Goal: Task Accomplishment & Management: Use online tool/utility

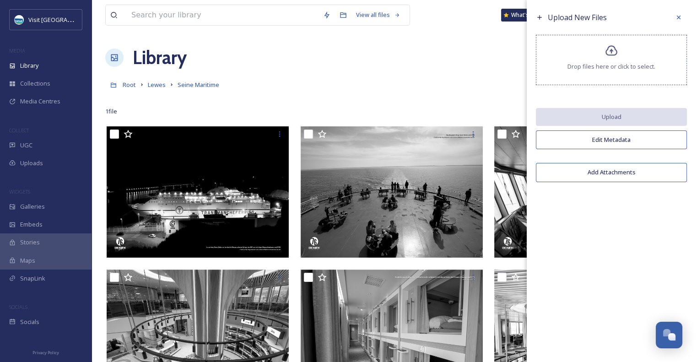
click at [332, 76] on div "Root Lewes Seine Maritime" at bounding box center [393, 84] width 577 height 17
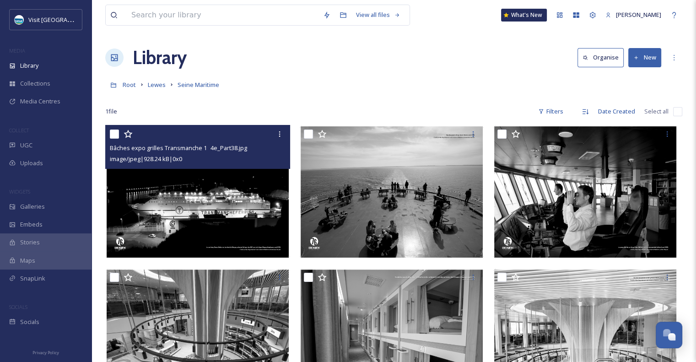
click at [224, 195] on img at bounding box center [197, 192] width 185 height 134
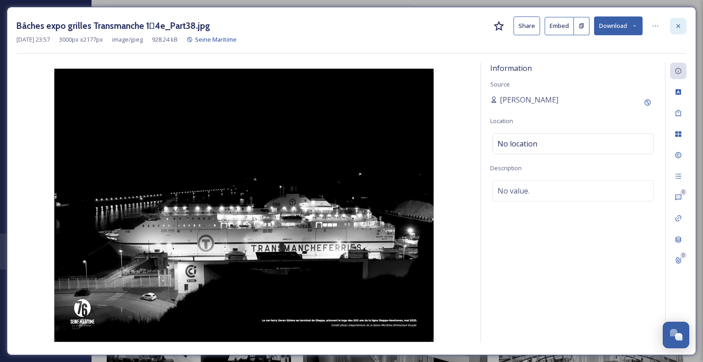
click at [681, 29] on icon at bounding box center [678, 25] width 7 height 7
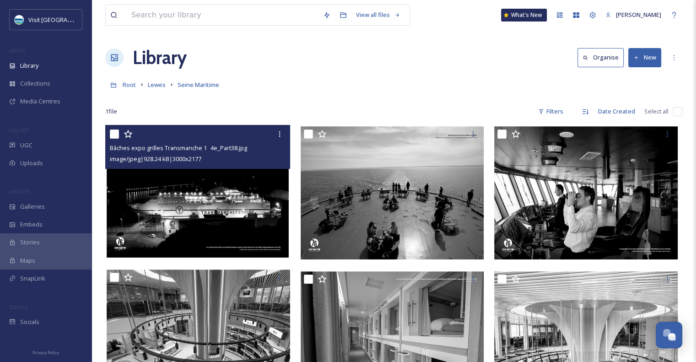
click at [677, 113] on input "checkbox" at bounding box center [677, 111] width 9 height 9
checkbox input "true"
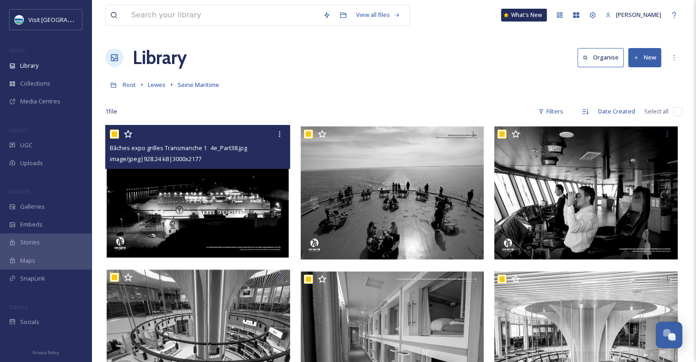
checkbox input "true"
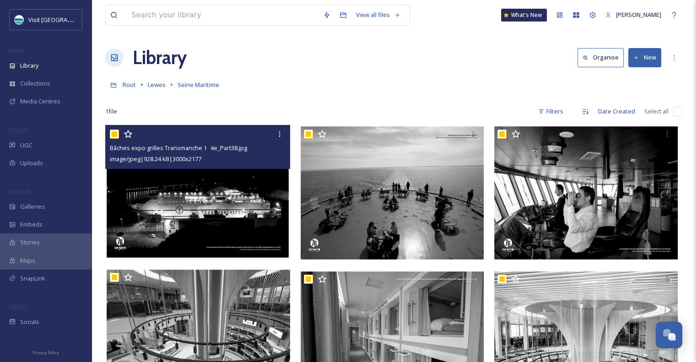
checkbox input "true"
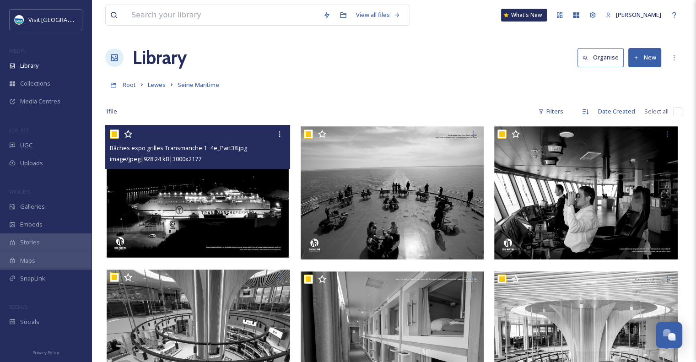
checkbox input "true"
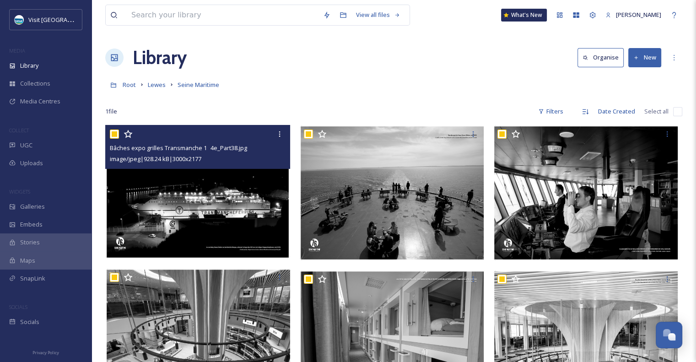
checkbox input "true"
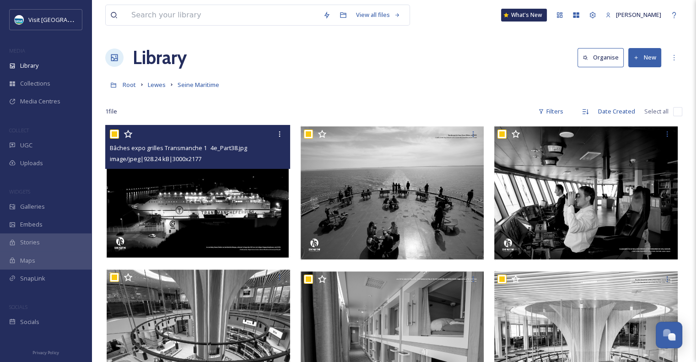
checkbox input "true"
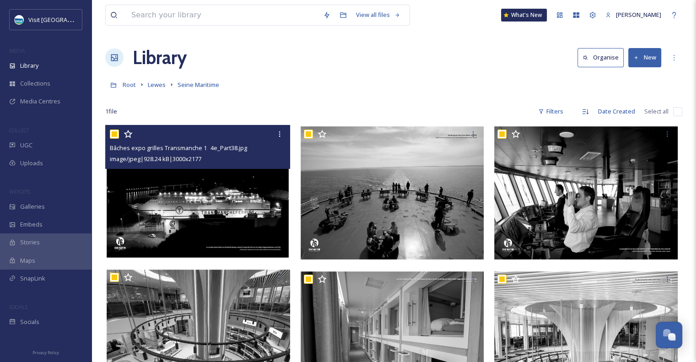
checkbox input "true"
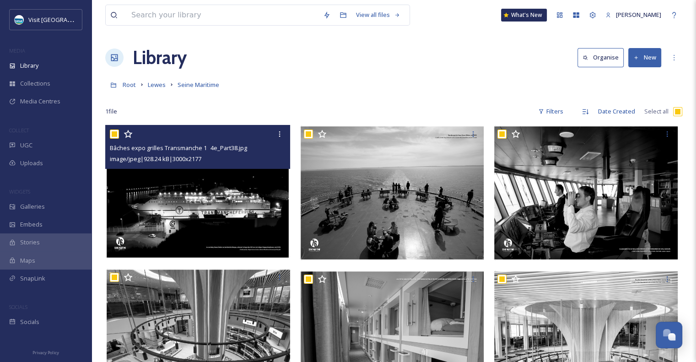
checkbox input "true"
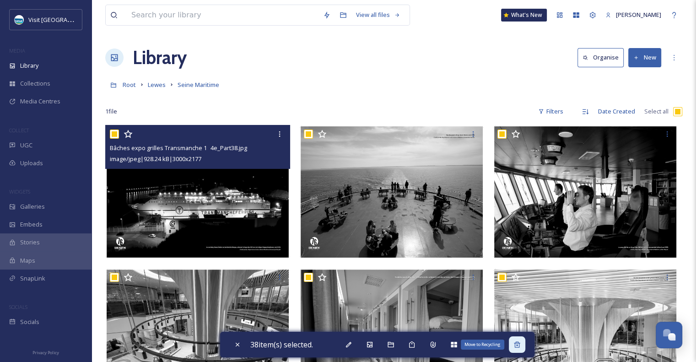
click at [520, 347] on icon at bounding box center [517, 344] width 6 height 6
checkbox input "false"
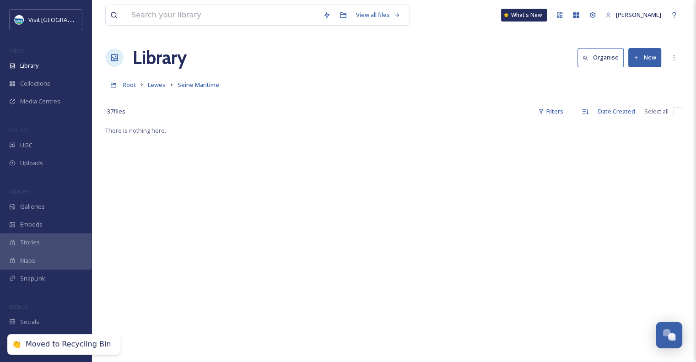
click at [330, 222] on div "There is nothing here." at bounding box center [393, 306] width 577 height 362
click at [649, 53] on button "New" at bounding box center [644, 57] width 33 height 19
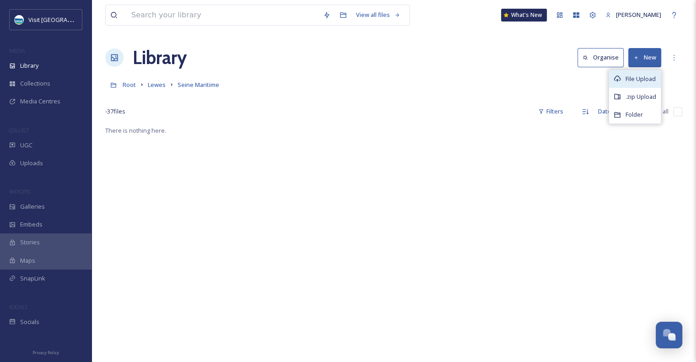
click at [639, 78] on span "File Upload" at bounding box center [641, 79] width 30 height 9
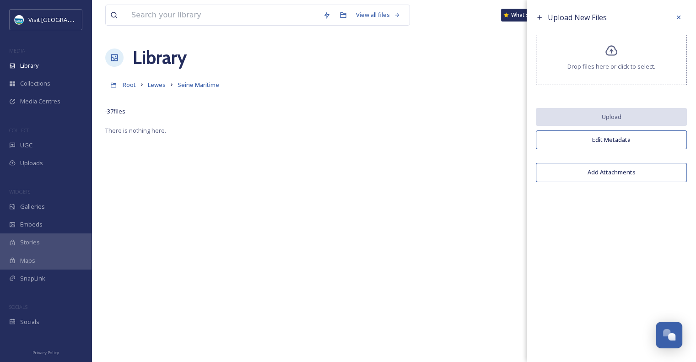
click at [632, 66] on span "Drop files here or click to select." at bounding box center [611, 66] width 88 height 9
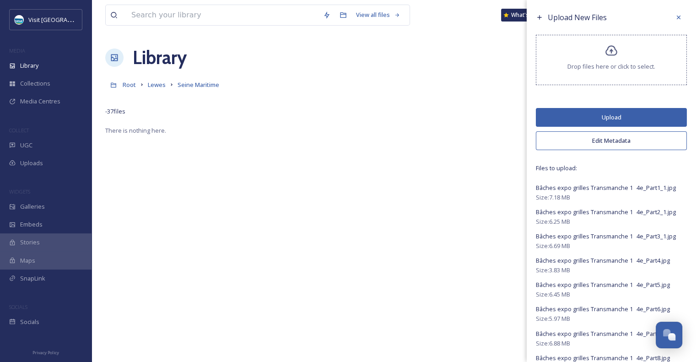
click at [603, 116] on button "Upload" at bounding box center [611, 117] width 151 height 19
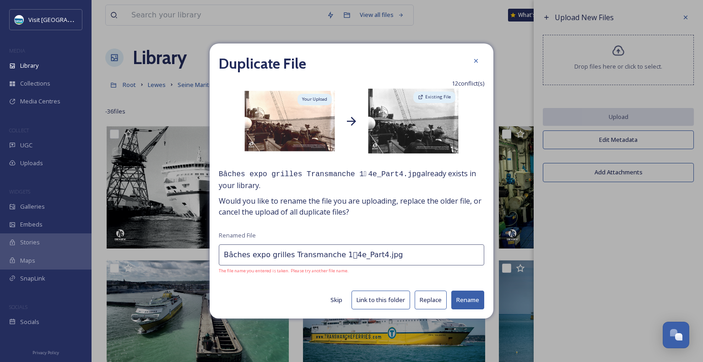
click at [431, 297] on button "Replace" at bounding box center [431, 300] width 32 height 19
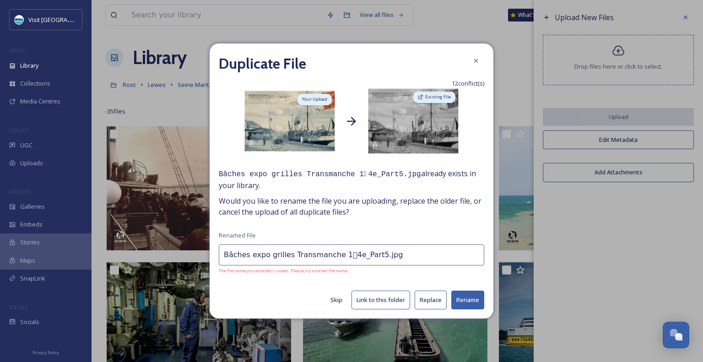
click at [431, 297] on button "Replace" at bounding box center [431, 300] width 32 height 19
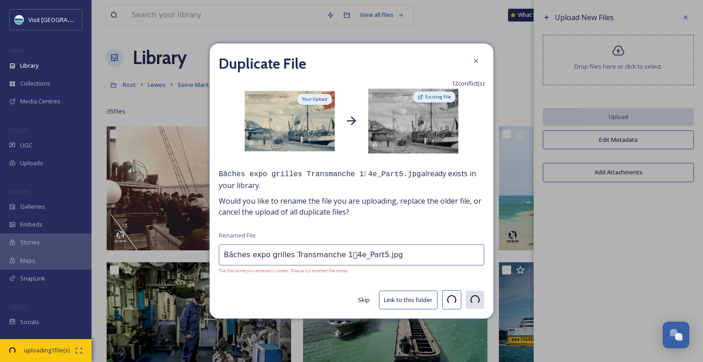
type input "Bâches expo grilles Transmanche 14e_Part6.jpg"
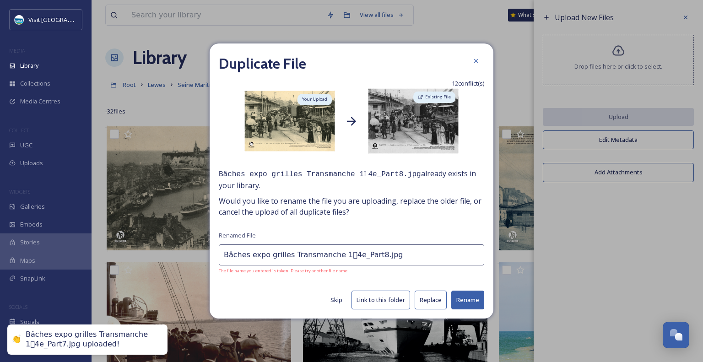
click at [431, 297] on button "Replace" at bounding box center [431, 300] width 32 height 19
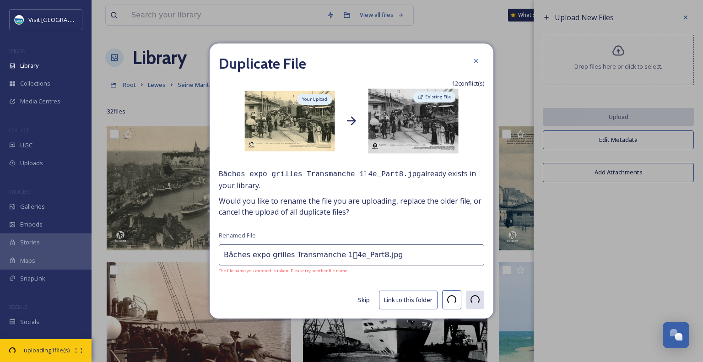
type input "Bâches expo grilles Transmanche 14e_Part9.jpg"
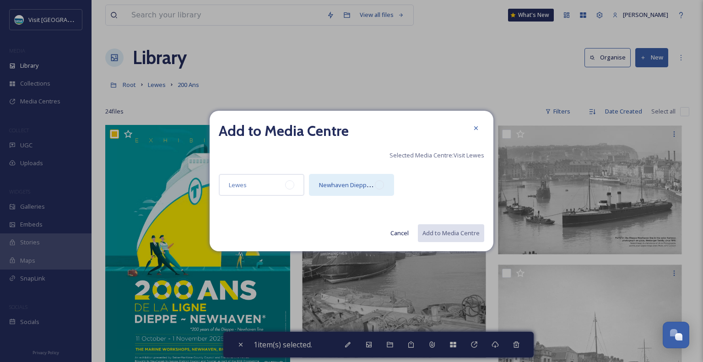
click at [383, 186] on div at bounding box center [379, 184] width 9 height 9
click at [464, 235] on button "Add to Media Centre" at bounding box center [450, 233] width 67 height 19
checkbox input "false"
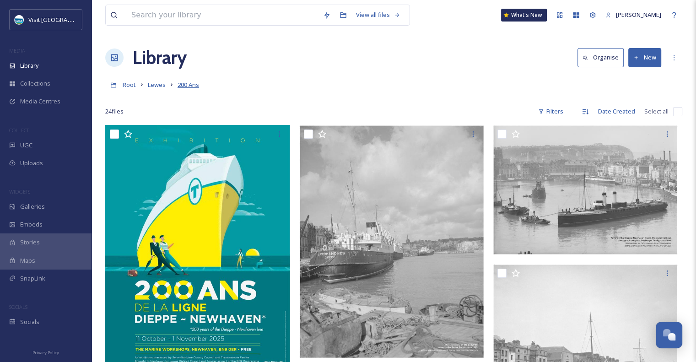
click at [188, 84] on span "200 Ans" at bounding box center [189, 85] width 22 height 8
click at [158, 84] on span "Lewes" at bounding box center [157, 85] width 18 height 8
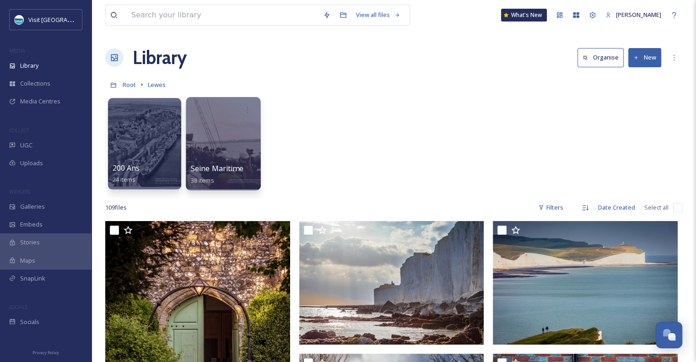
click at [228, 142] on div at bounding box center [223, 143] width 75 height 93
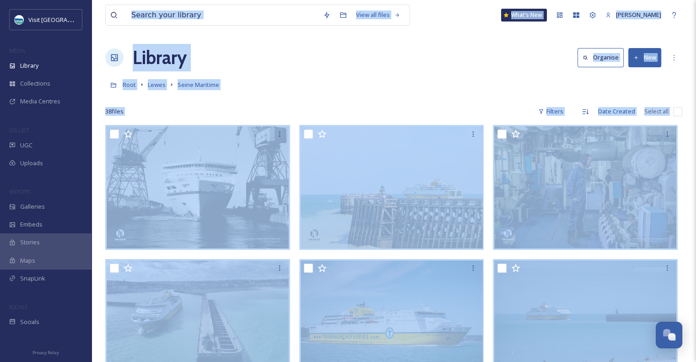
click at [641, 60] on button "New" at bounding box center [644, 57] width 33 height 19
click at [637, 77] on span "File Upload" at bounding box center [641, 79] width 30 height 9
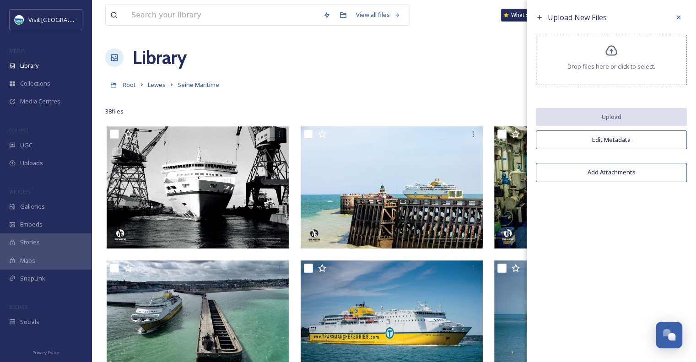
click at [628, 63] on span "Drop files here or click to select." at bounding box center [611, 66] width 88 height 9
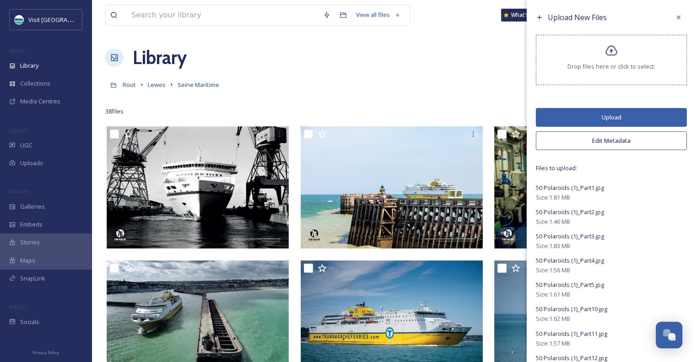
click at [618, 116] on button "Upload" at bounding box center [611, 117] width 151 height 19
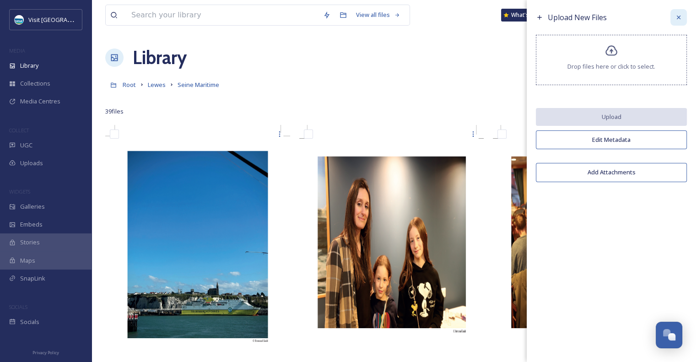
click at [678, 18] on icon at bounding box center [679, 18] width 4 height 4
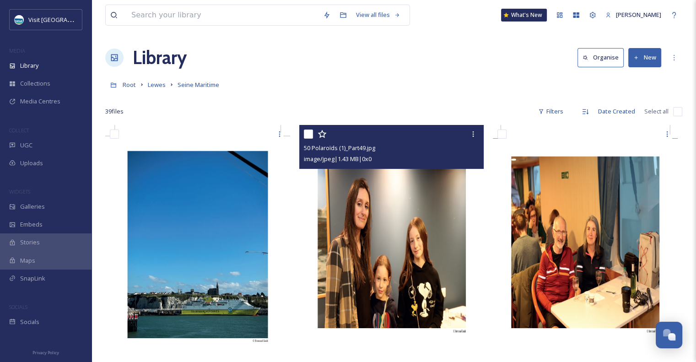
click at [426, 252] on img at bounding box center [391, 255] width 185 height 261
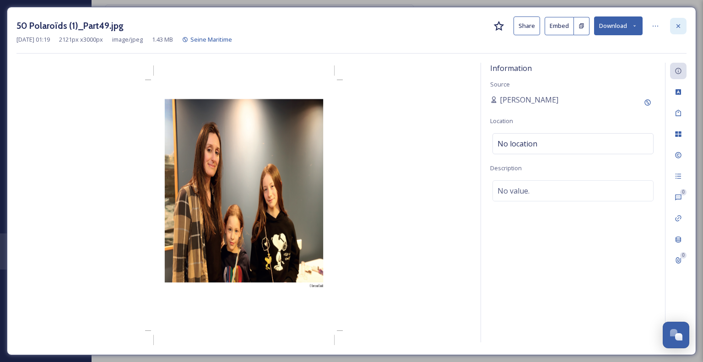
click at [680, 28] on icon at bounding box center [678, 25] width 7 height 7
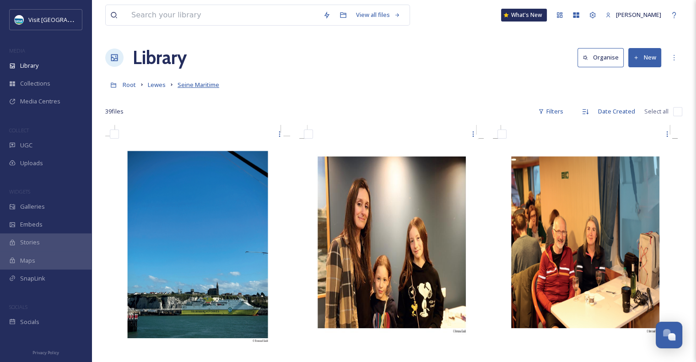
click at [211, 86] on span "Seine Maritime" at bounding box center [199, 85] width 42 height 8
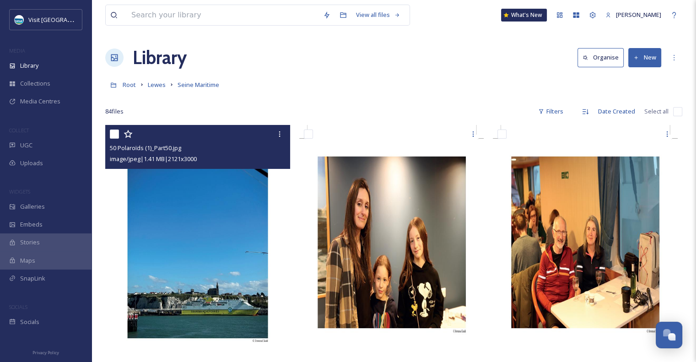
click at [173, 209] on img at bounding box center [197, 255] width 185 height 261
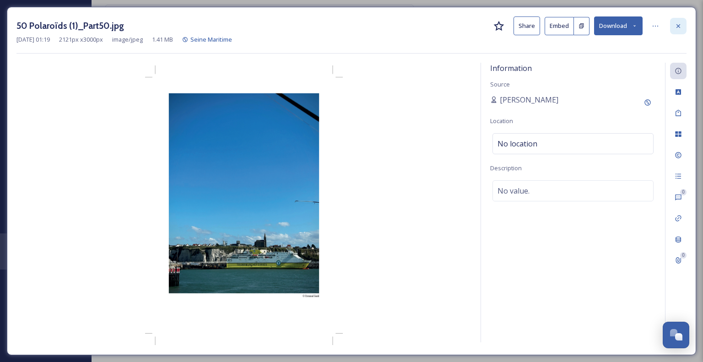
click at [677, 25] on icon at bounding box center [678, 25] width 7 height 7
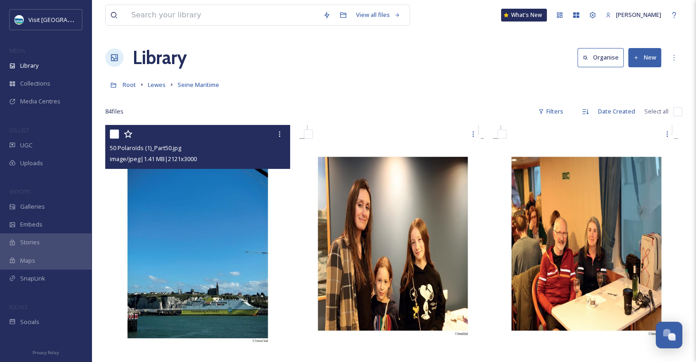
click at [676, 112] on input "checkbox" at bounding box center [677, 111] width 9 height 9
checkbox input "true"
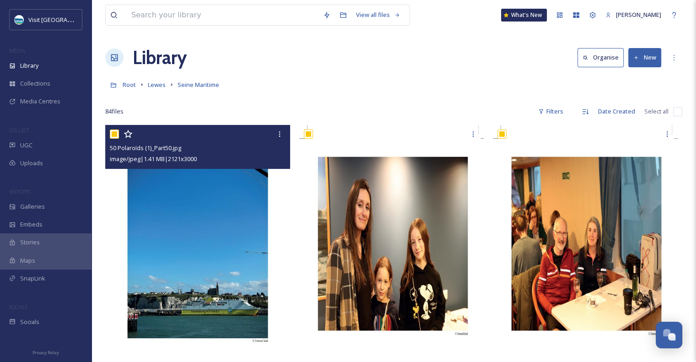
checkbox input "true"
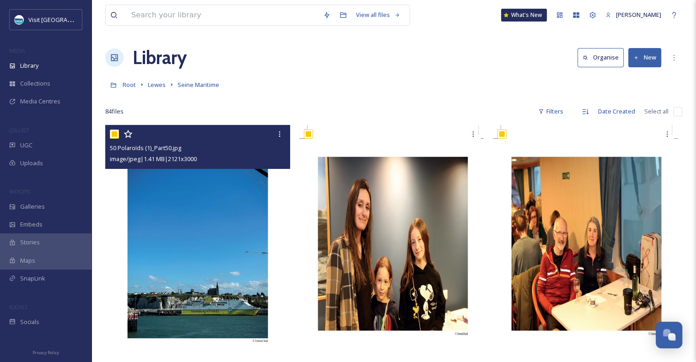
checkbox input "true"
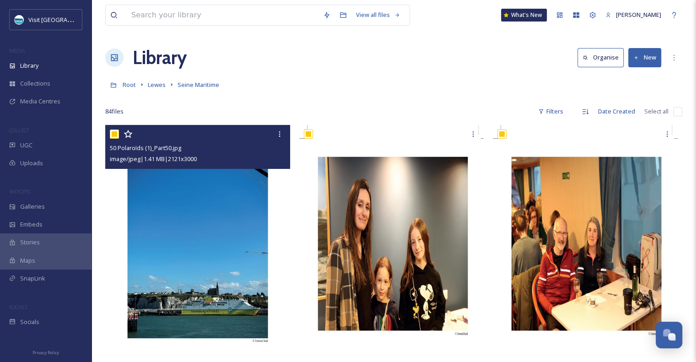
checkbox input "true"
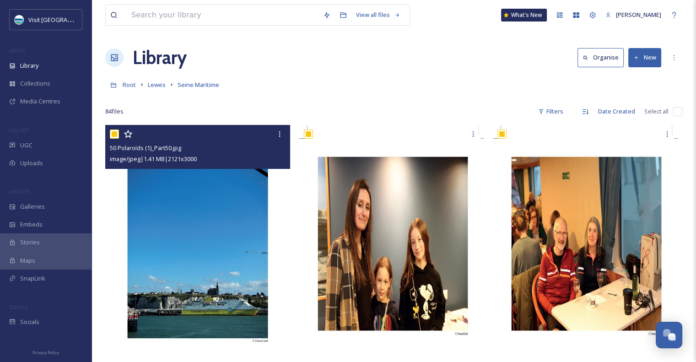
checkbox input "true"
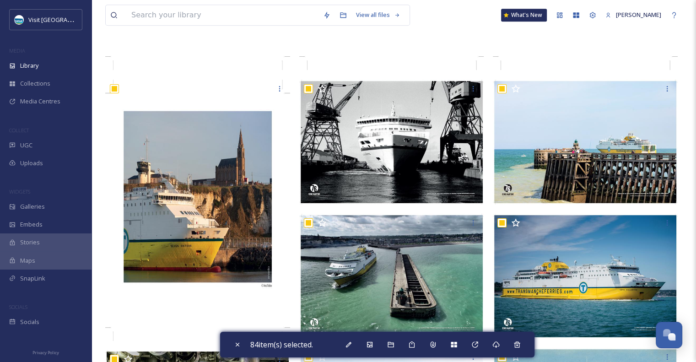
scroll to position [4080, 0]
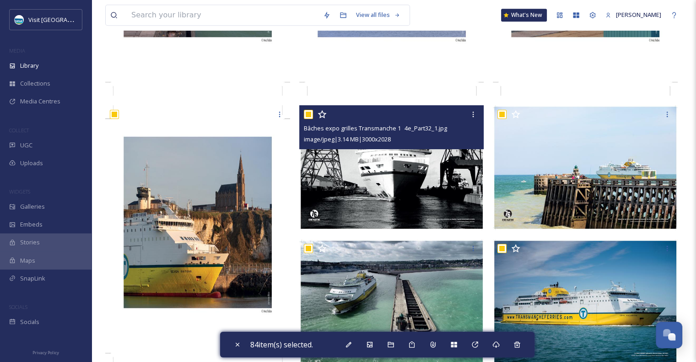
click at [308, 114] on input "checkbox" at bounding box center [308, 114] width 9 height 9
checkbox input "false"
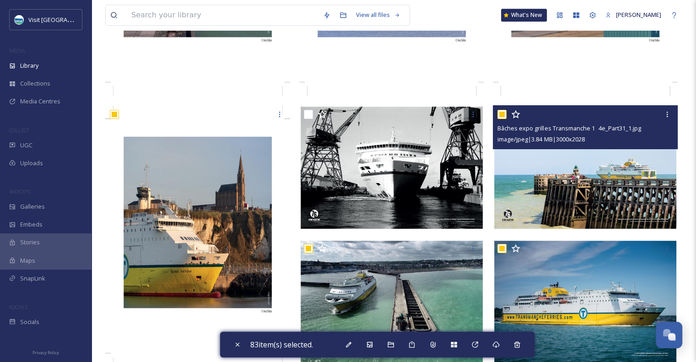
click at [508, 110] on div at bounding box center [586, 114] width 178 height 16
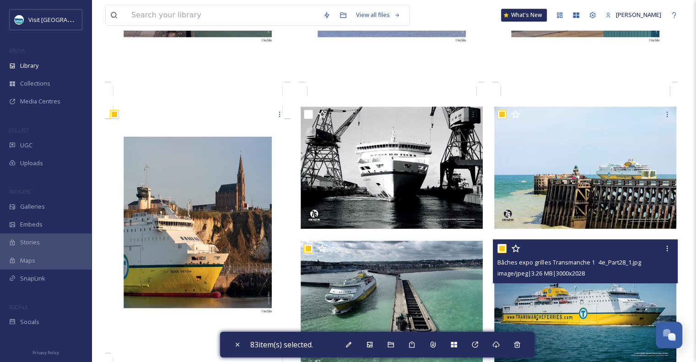
click at [500, 250] on input "checkbox" at bounding box center [501, 248] width 9 height 9
checkbox input "false"
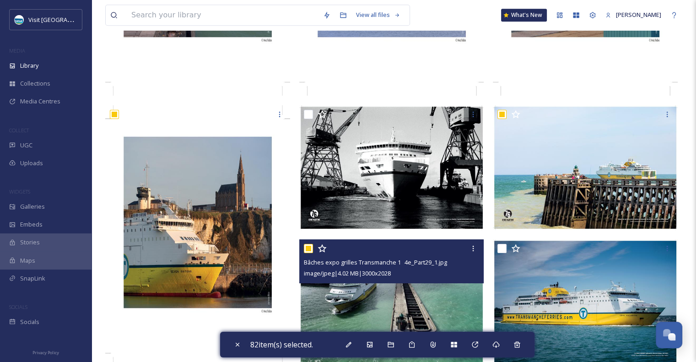
click at [309, 248] on input "checkbox" at bounding box center [308, 248] width 9 height 9
checkbox input "false"
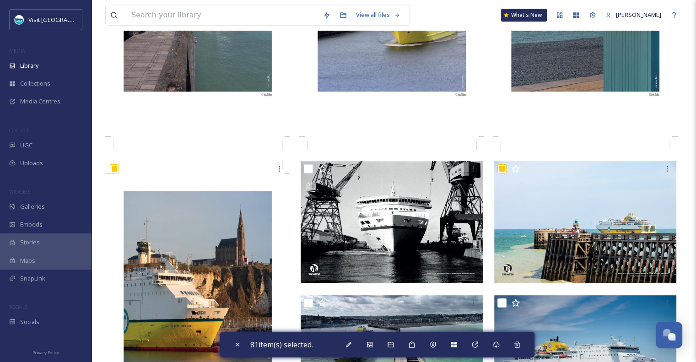
scroll to position [4012, 0]
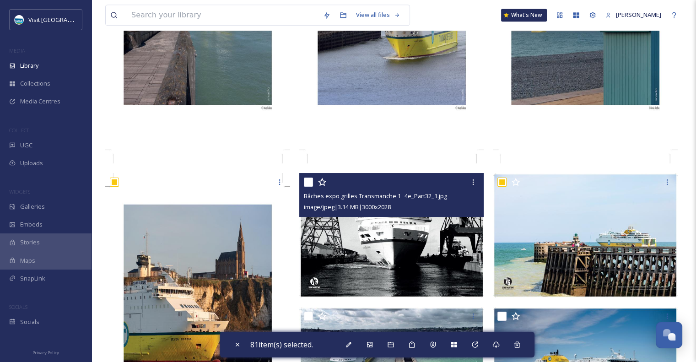
click at [310, 181] on input "checkbox" at bounding box center [308, 182] width 9 height 9
checkbox input "true"
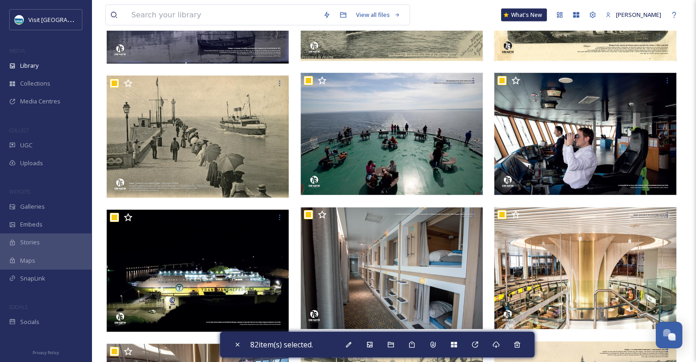
scroll to position [5709, 0]
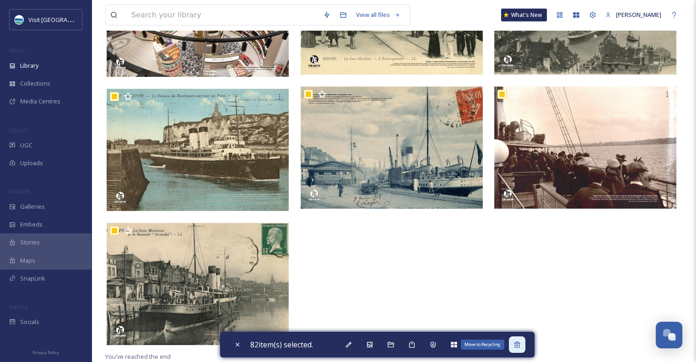
click at [517, 346] on icon at bounding box center [516, 344] width 7 height 7
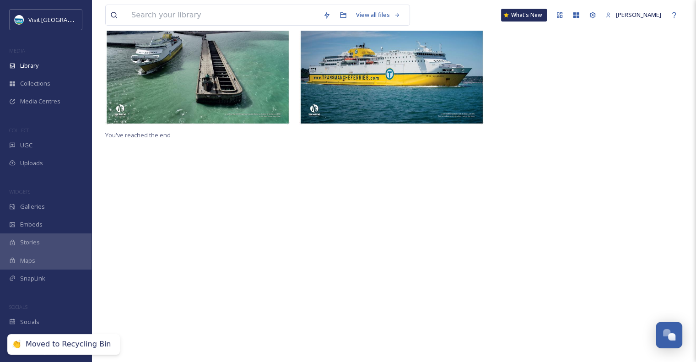
scroll to position [124, 0]
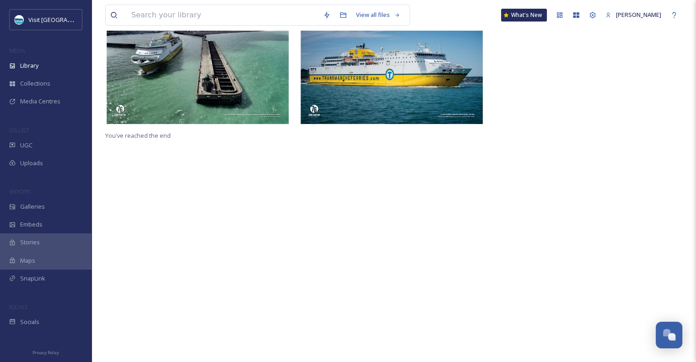
click at [695, 273] on div "View all files What's New Tracey Drake Library Organise New Root Lewes Seine Ma…" at bounding box center [394, 119] width 605 height 487
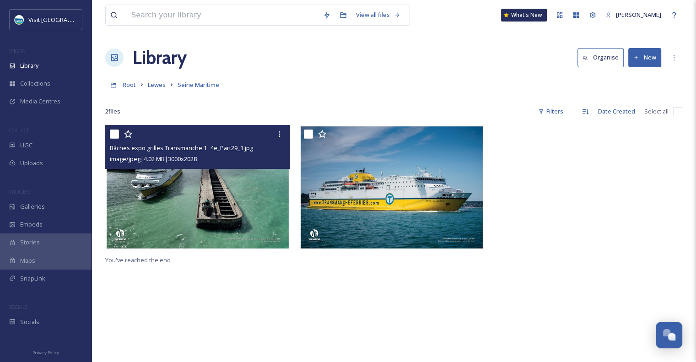
click at [113, 134] on input "checkbox" at bounding box center [114, 134] width 9 height 9
checkbox input "true"
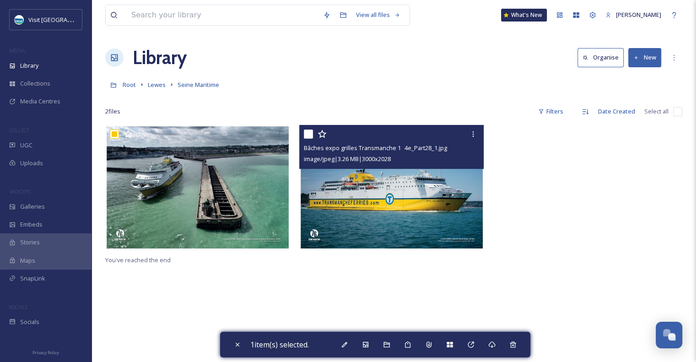
click at [306, 135] on input "checkbox" at bounding box center [308, 134] width 9 height 9
checkbox input "true"
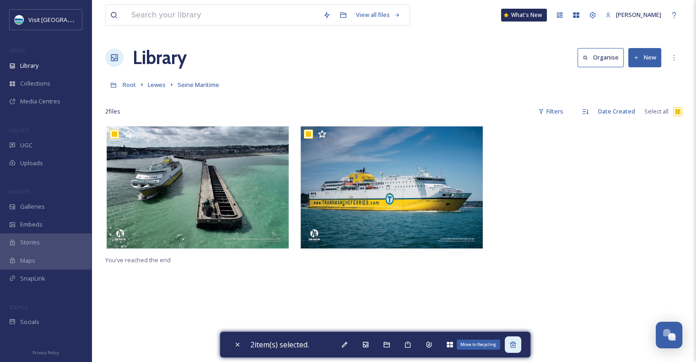
click at [514, 349] on div "Move to Recycling" at bounding box center [513, 344] width 16 height 16
checkbox input "false"
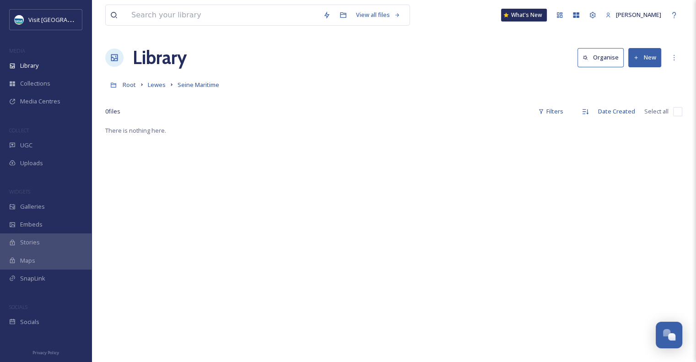
click at [636, 51] on button "New" at bounding box center [644, 57] width 33 height 19
click at [630, 76] on span "File Upload" at bounding box center [641, 79] width 30 height 9
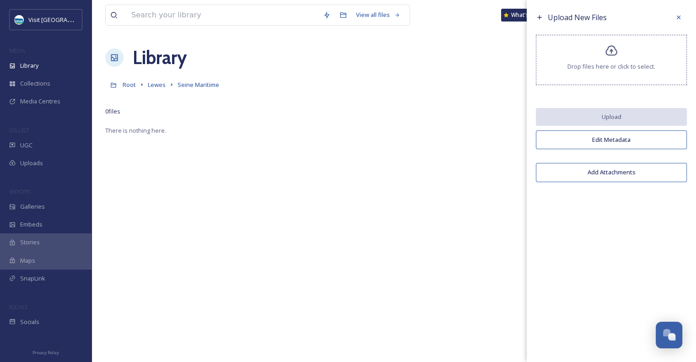
click at [618, 59] on div "Drop files here or click to select." at bounding box center [611, 60] width 151 height 50
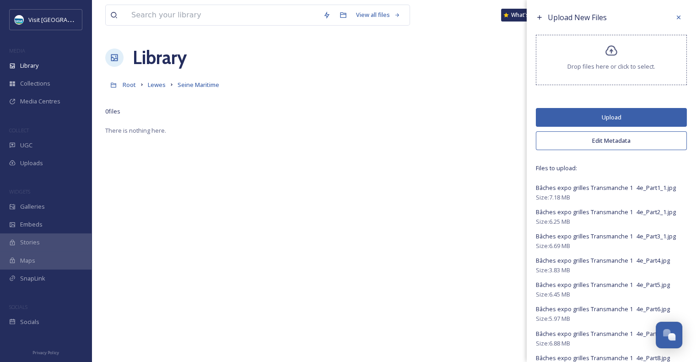
click at [611, 113] on button "Upload" at bounding box center [611, 117] width 151 height 19
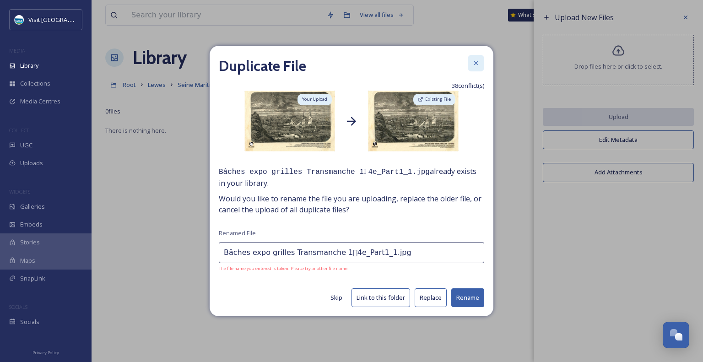
click at [477, 64] on icon at bounding box center [475, 62] width 7 height 7
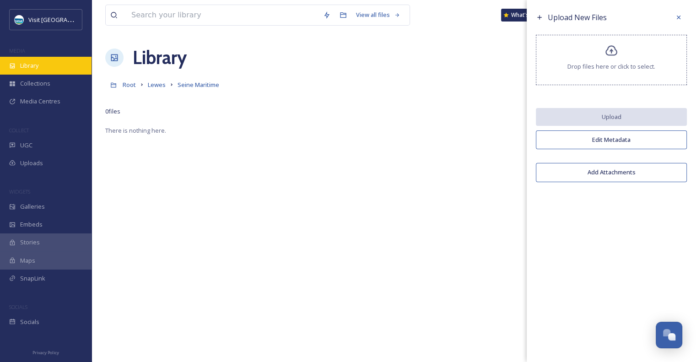
click at [64, 64] on div "Library" at bounding box center [46, 66] width 92 height 18
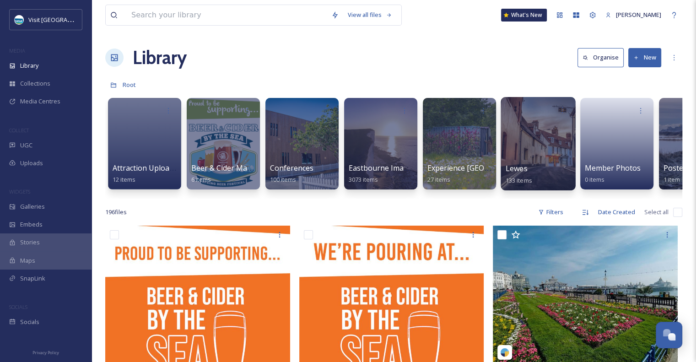
click at [523, 158] on div at bounding box center [538, 143] width 75 height 93
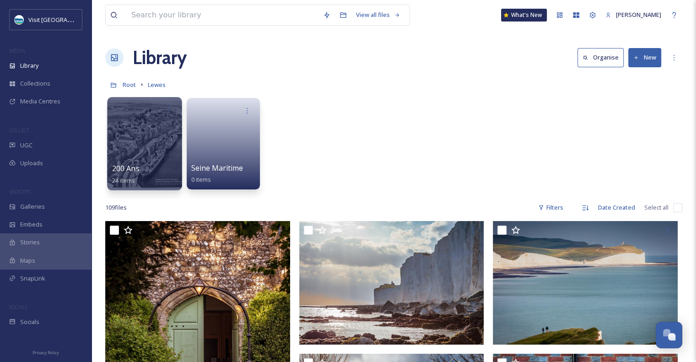
click at [163, 166] on div "200 Ans 24 items" at bounding box center [144, 174] width 65 height 23
click at [121, 169] on span "200 Ans" at bounding box center [125, 168] width 27 height 10
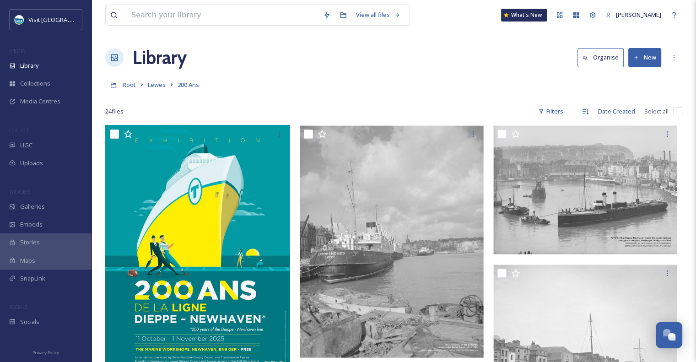
click at [432, 87] on div "Root Lewes 200 Ans" at bounding box center [393, 84] width 577 height 17
click at [160, 86] on span "Lewes" at bounding box center [157, 85] width 18 height 8
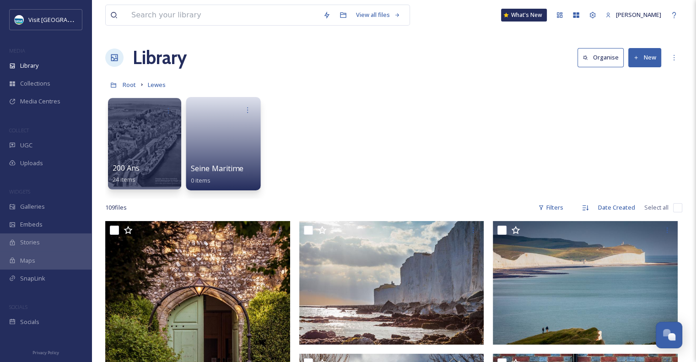
click at [245, 167] on div "Seine Maritime 0 items" at bounding box center [223, 174] width 65 height 23
click at [223, 174] on div "Seine Maritime 0 items" at bounding box center [223, 174] width 65 height 23
click at [216, 166] on span "Seine Maritime" at bounding box center [217, 168] width 53 height 10
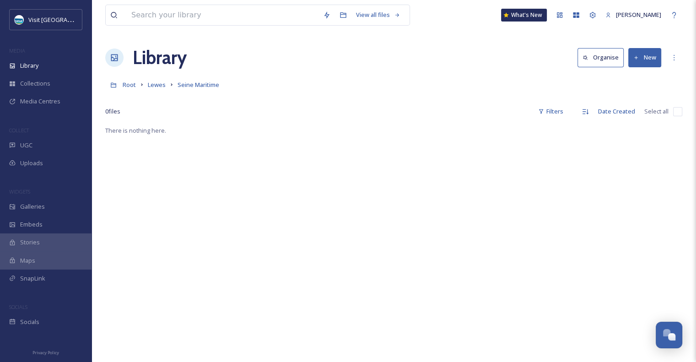
click at [643, 58] on button "New" at bounding box center [644, 57] width 33 height 19
click at [639, 76] on span "File Upload" at bounding box center [641, 79] width 30 height 9
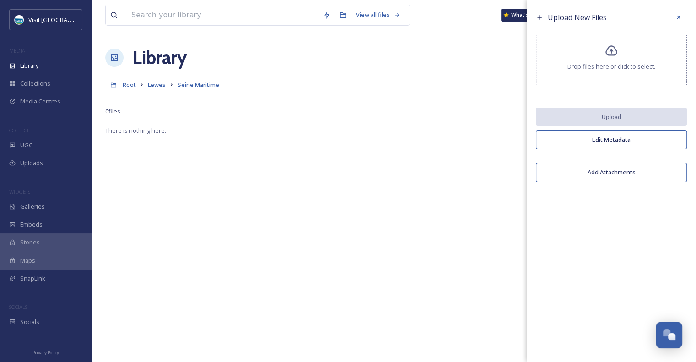
click at [624, 63] on span "Drop files here or click to select." at bounding box center [611, 66] width 88 height 9
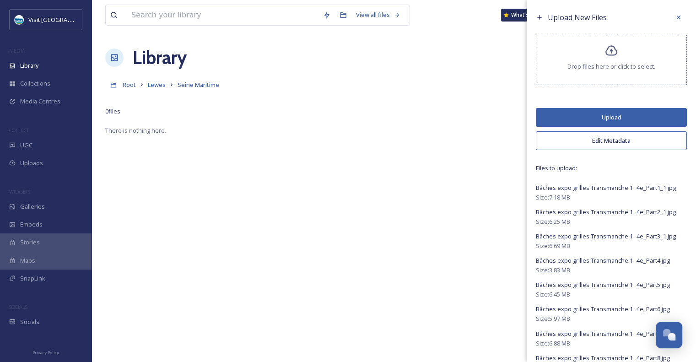
click at [609, 117] on button "Upload" at bounding box center [611, 117] width 151 height 19
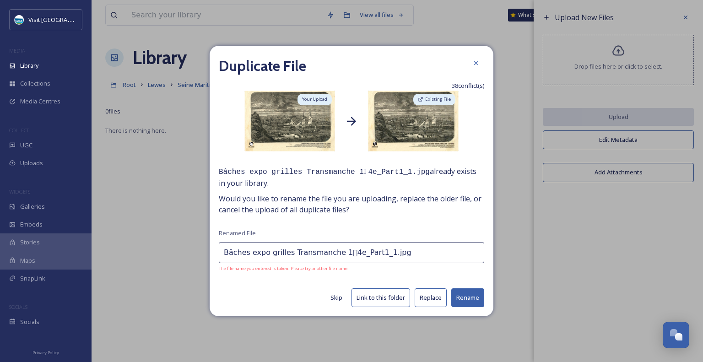
click at [434, 301] on button "Replace" at bounding box center [431, 297] width 32 height 19
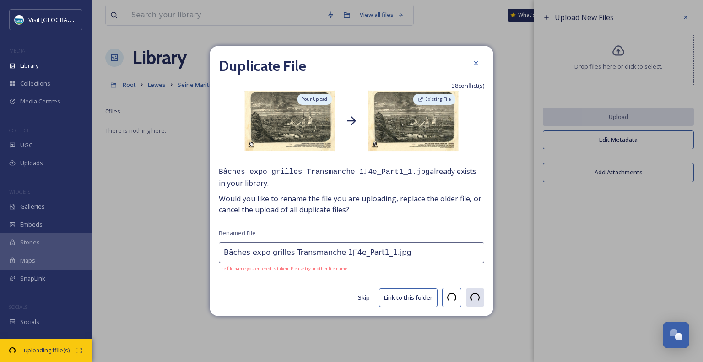
type input "Bâches expo grilles Transmanche 14e_Part2_1.jpg"
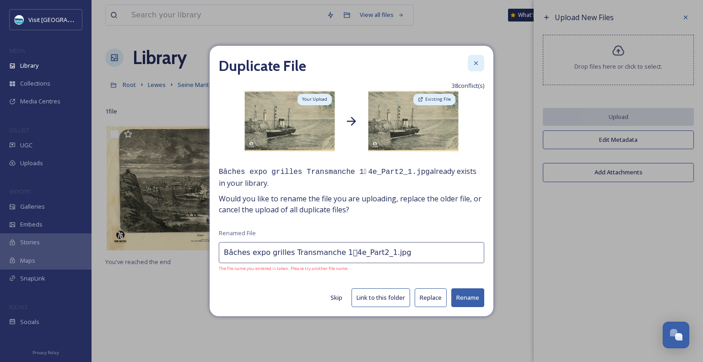
click at [473, 64] on icon at bounding box center [475, 62] width 7 height 7
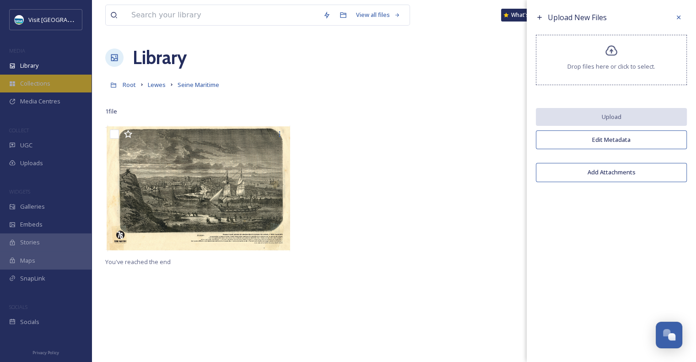
click at [59, 76] on div "Collections" at bounding box center [46, 84] width 92 height 18
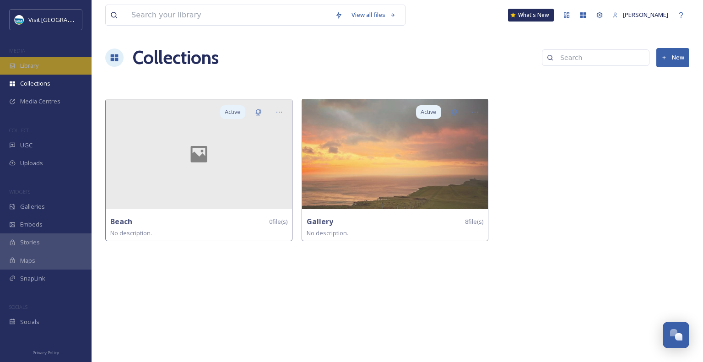
click at [50, 60] on div "Library" at bounding box center [46, 66] width 92 height 18
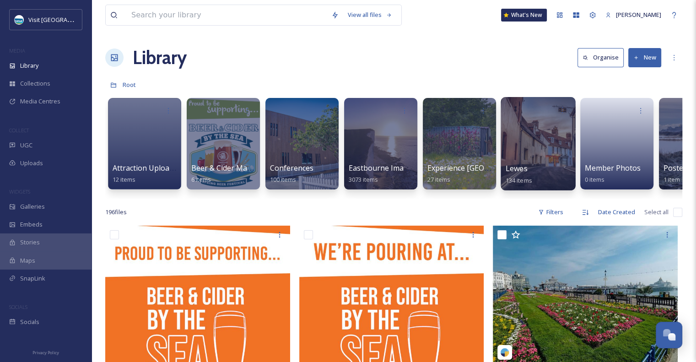
click at [529, 151] on div at bounding box center [538, 143] width 75 height 93
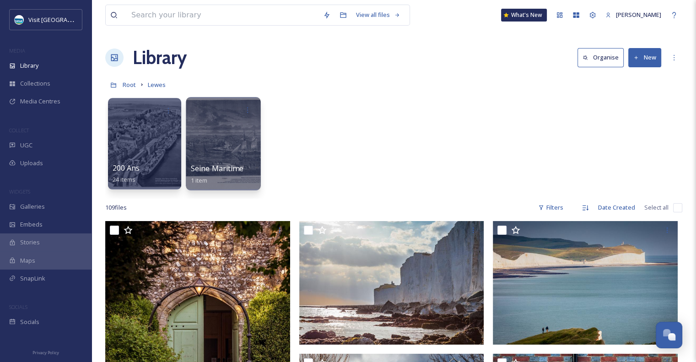
click at [232, 166] on span "Seine Maritime" at bounding box center [217, 168] width 53 height 10
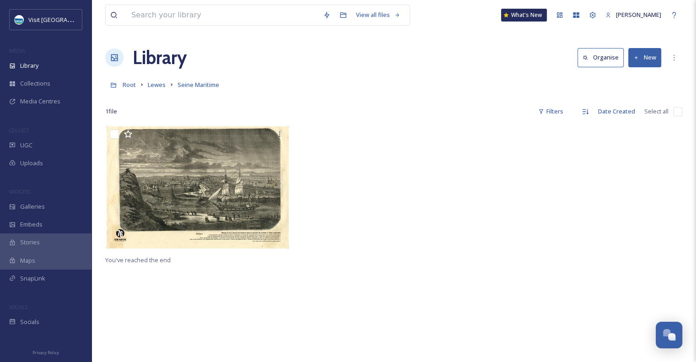
click at [357, 179] on div at bounding box center [393, 190] width 189 height 130
click at [40, 98] on span "Media Centres" at bounding box center [40, 101] width 40 height 9
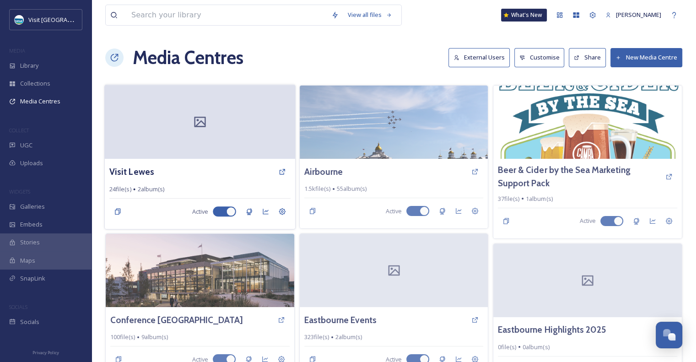
click at [201, 184] on div "Visit Lewes 24 file(s) 2 album(s) Active" at bounding box center [200, 194] width 190 height 70
click at [130, 172] on h3 "Visit Lewes" at bounding box center [131, 171] width 45 height 13
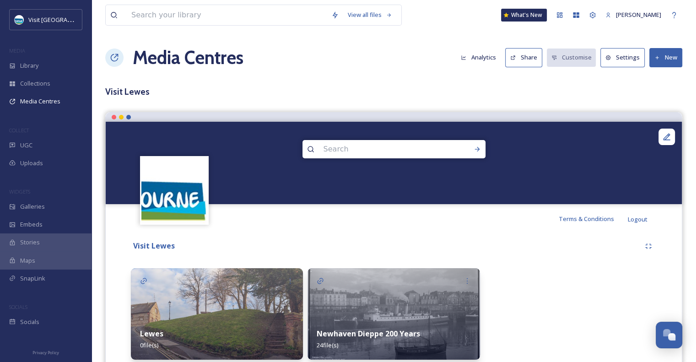
click at [393, 324] on div "Newhaven Dieppe 200 Years 24 file(s)" at bounding box center [394, 339] width 172 height 41
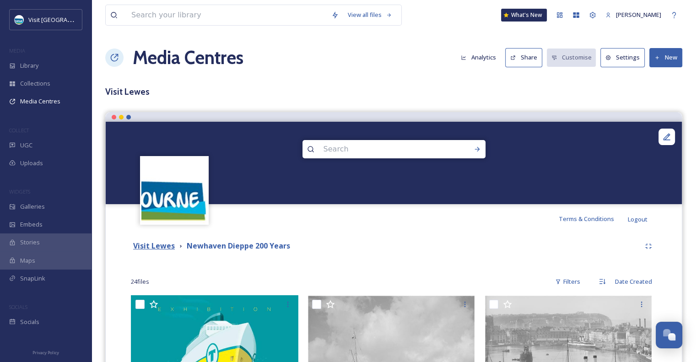
click at [162, 247] on strong "Visit Lewes" at bounding box center [154, 246] width 42 height 10
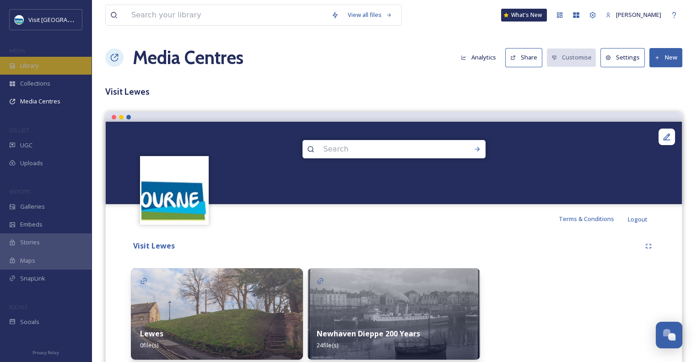
click at [33, 71] on div "Library" at bounding box center [46, 66] width 92 height 18
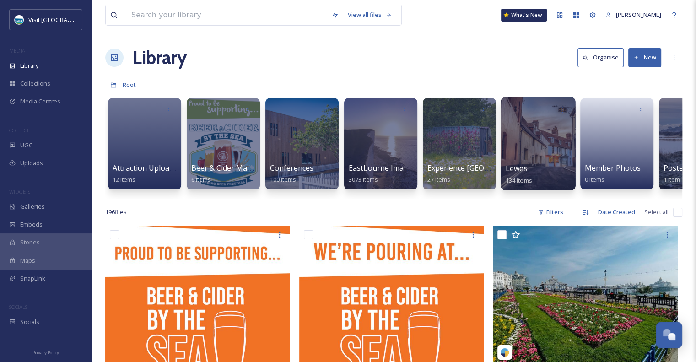
click at [531, 159] on div at bounding box center [538, 143] width 75 height 93
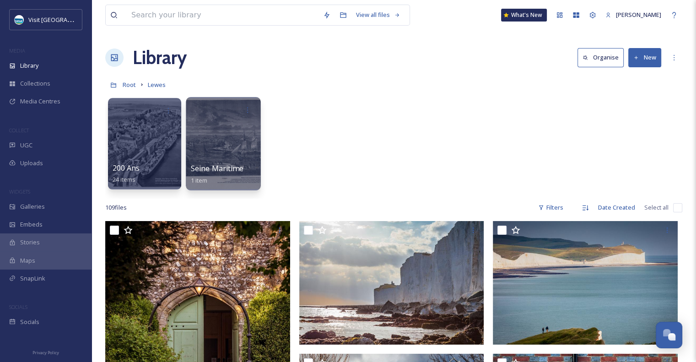
click at [229, 169] on span "Seine Maritime" at bounding box center [217, 168] width 53 height 10
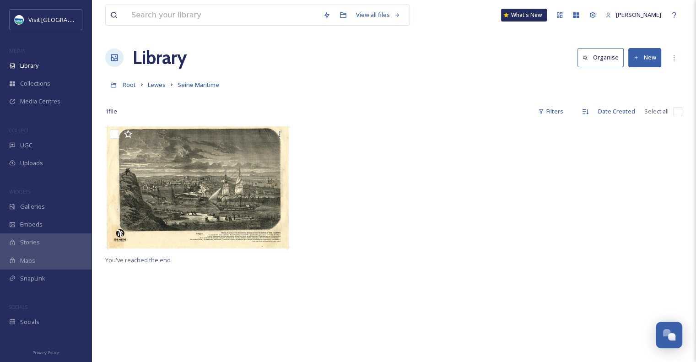
click at [644, 59] on button "New" at bounding box center [644, 57] width 33 height 19
click at [635, 76] on span "File Upload" at bounding box center [641, 79] width 30 height 9
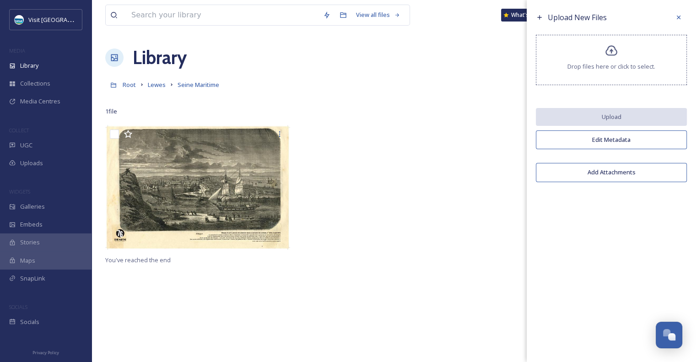
click at [607, 54] on icon at bounding box center [611, 50] width 12 height 11
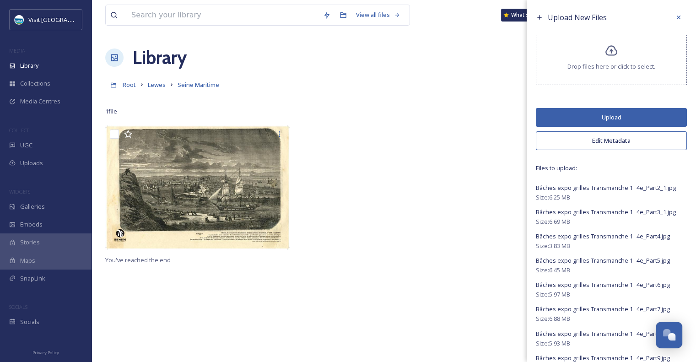
click at [613, 117] on button "Upload" at bounding box center [611, 117] width 151 height 19
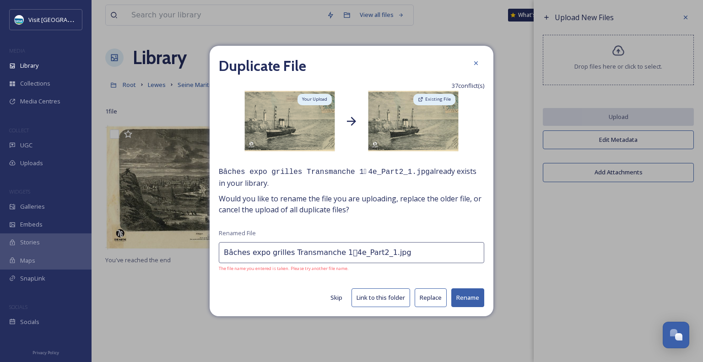
click at [437, 296] on button "Replace" at bounding box center [431, 297] width 32 height 19
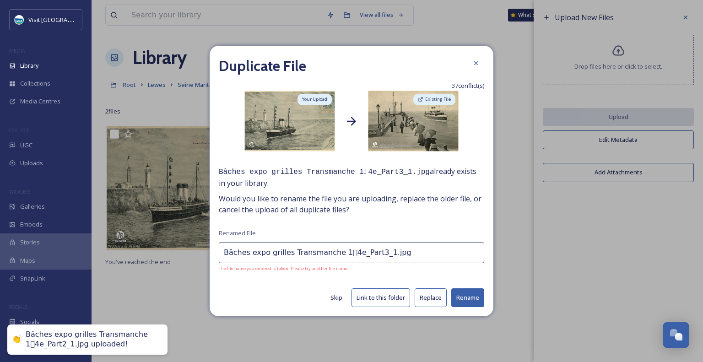
click at [437, 296] on button "Replace" at bounding box center [431, 297] width 32 height 19
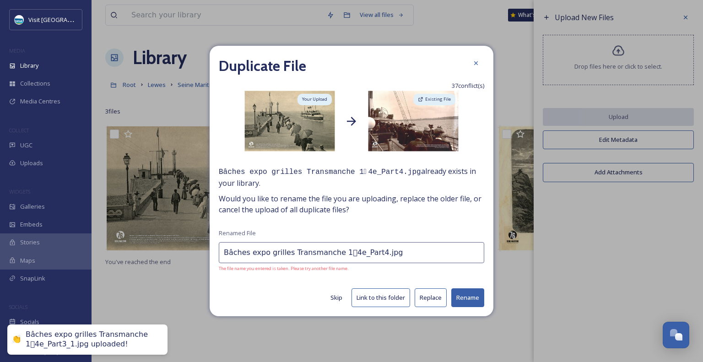
click at [437, 296] on button "Replace" at bounding box center [431, 297] width 32 height 19
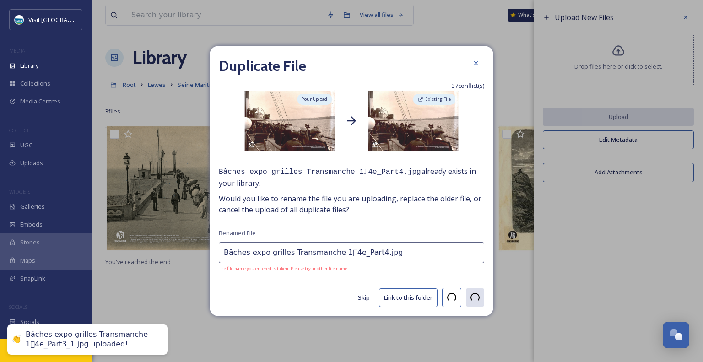
type input "Bâches expo grilles Transmanche 14e_Part5.jpg"
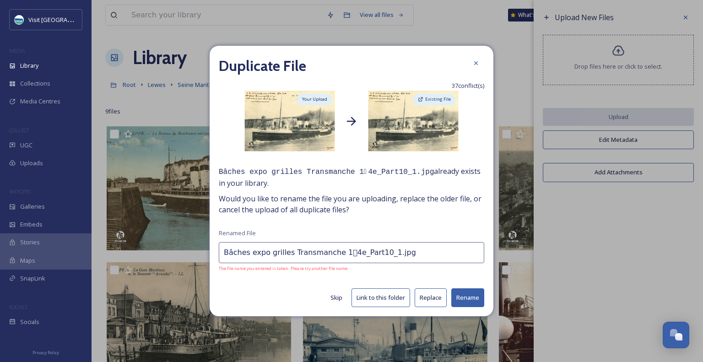
drag, startPoint x: 0, startPoint y: 0, endPoint x: 437, endPoint y: 296, distance: 528.2
click at [437, 296] on button "Replace" at bounding box center [431, 297] width 32 height 19
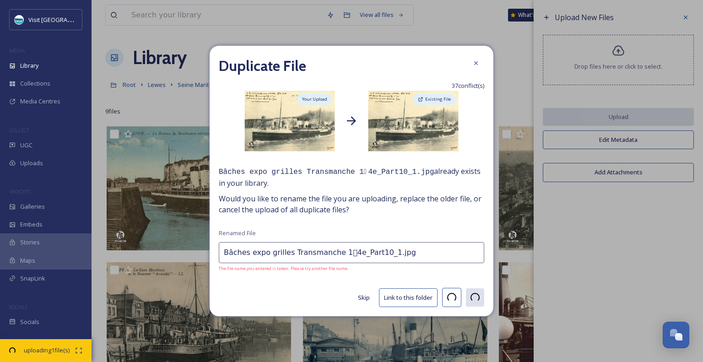
type input "Bâches expo grilles Transmanche 14e_Part11_1.jpg"
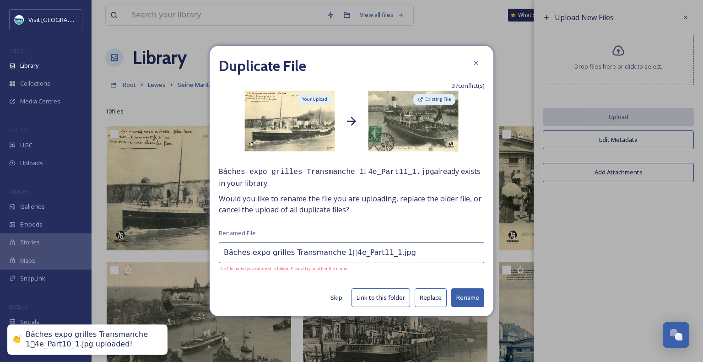
click at [437, 296] on button "Replace" at bounding box center [431, 297] width 32 height 19
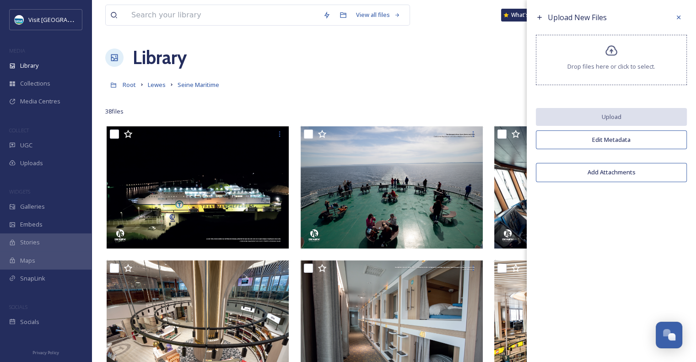
click at [623, 69] on span "Drop files here or click to select." at bounding box center [611, 66] width 88 height 9
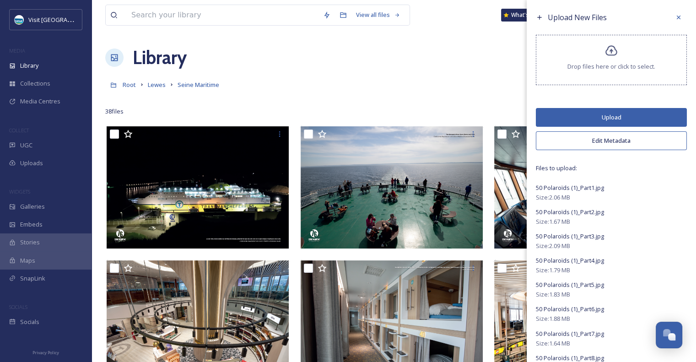
click at [599, 116] on button "Upload" at bounding box center [611, 117] width 151 height 19
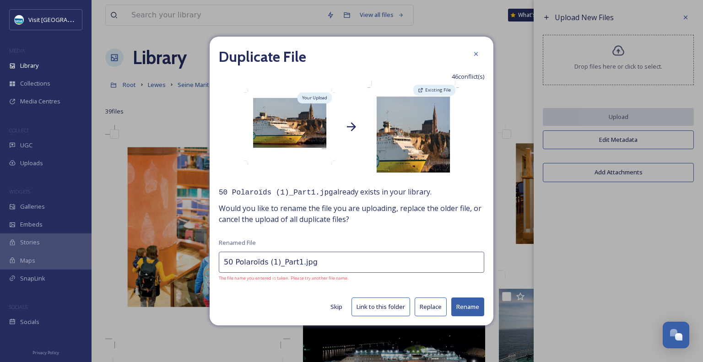
click at [445, 287] on div "Duplicate File 46 conflict(s) Your Upload Existing File 50 Polaroïds (1)_Part1.…" at bounding box center [352, 181] width 284 height 289
click at [435, 305] on button "Replace" at bounding box center [431, 306] width 32 height 19
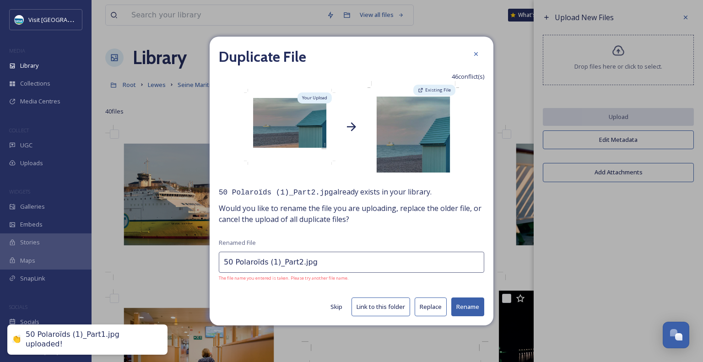
click at [435, 305] on button "Replace" at bounding box center [431, 306] width 32 height 19
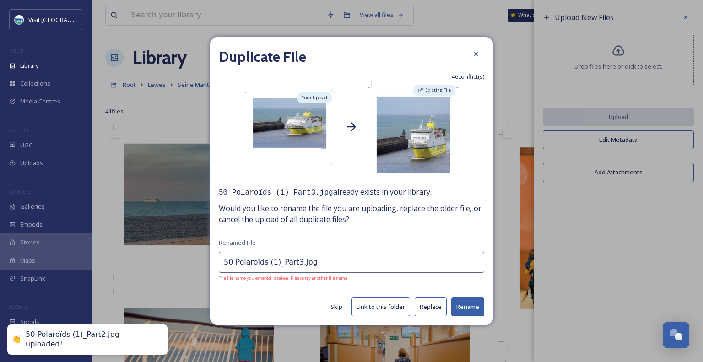
click at [435, 305] on button "Replace" at bounding box center [431, 306] width 32 height 19
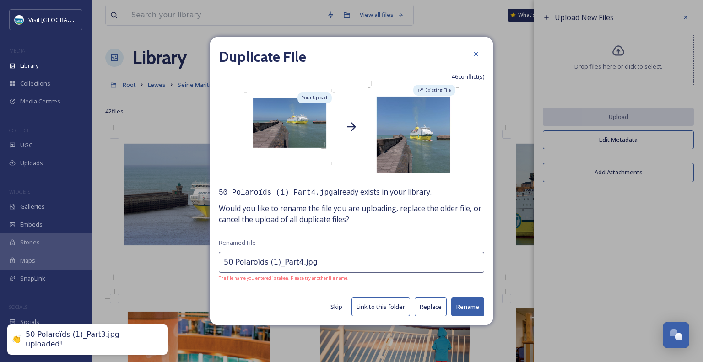
click at [435, 305] on button "Replace" at bounding box center [431, 306] width 32 height 19
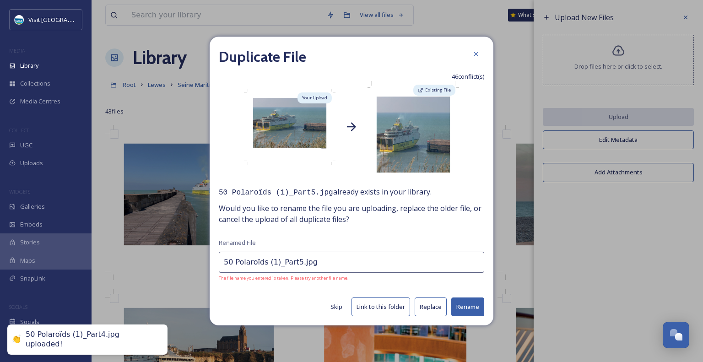
click at [435, 305] on button "Replace" at bounding box center [431, 306] width 32 height 19
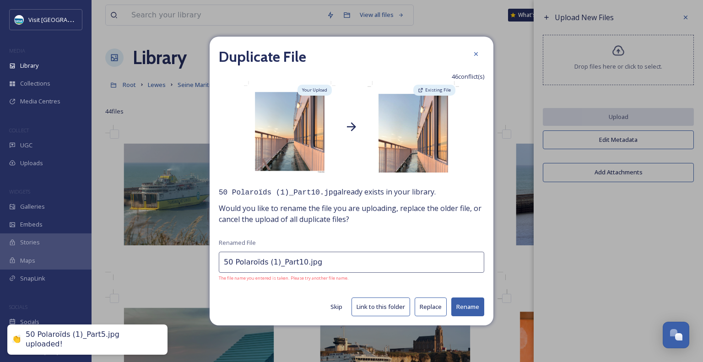
click at [435, 305] on button "Replace" at bounding box center [431, 306] width 32 height 19
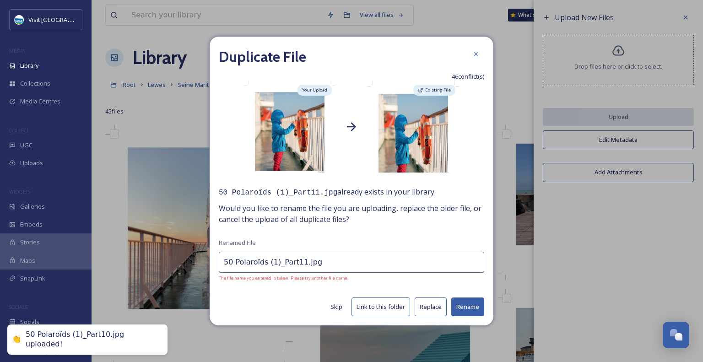
click at [435, 305] on button "Replace" at bounding box center [431, 306] width 32 height 19
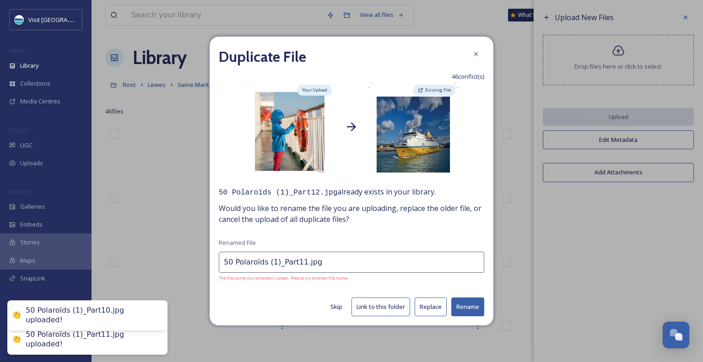
type input "50 Polaroïds (1)_Part12.jpg"
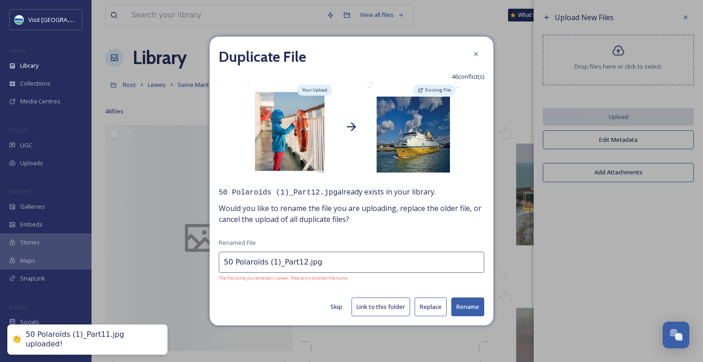
click at [435, 305] on button "Replace" at bounding box center [431, 306] width 32 height 19
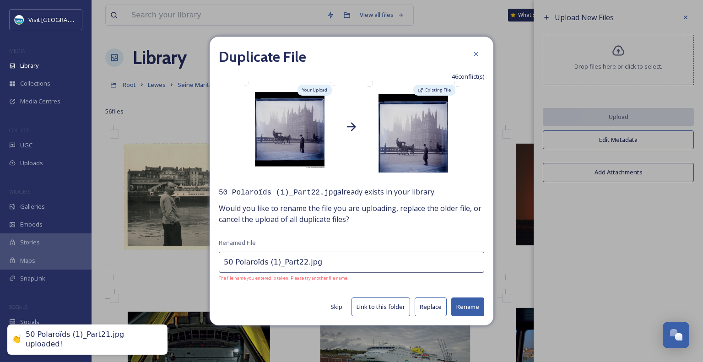
click at [435, 305] on button "Replace" at bounding box center [431, 306] width 32 height 19
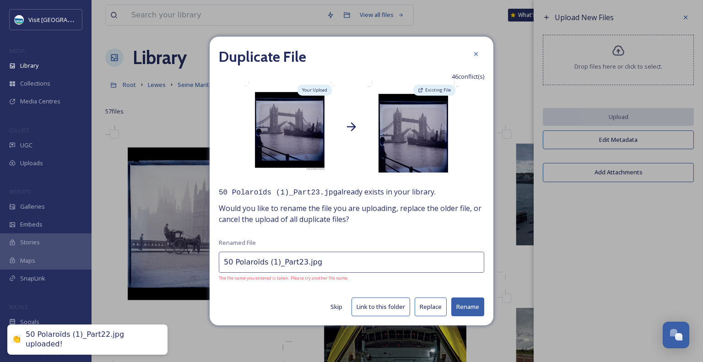
click at [435, 305] on button "Replace" at bounding box center [431, 306] width 32 height 19
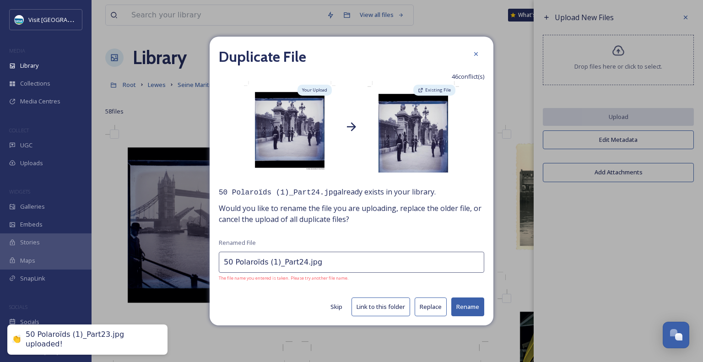
click at [435, 305] on button "Replace" at bounding box center [431, 306] width 32 height 19
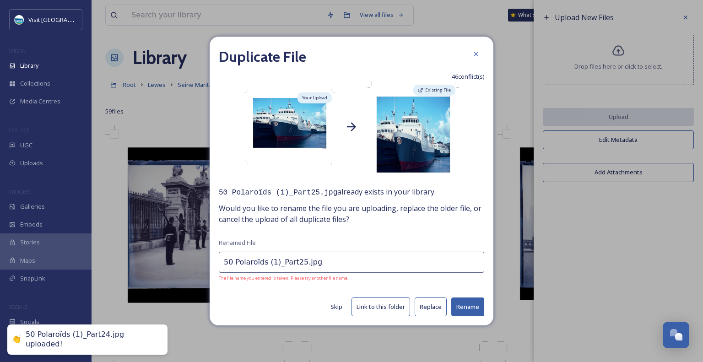
click at [435, 305] on button "Replace" at bounding box center [431, 306] width 32 height 19
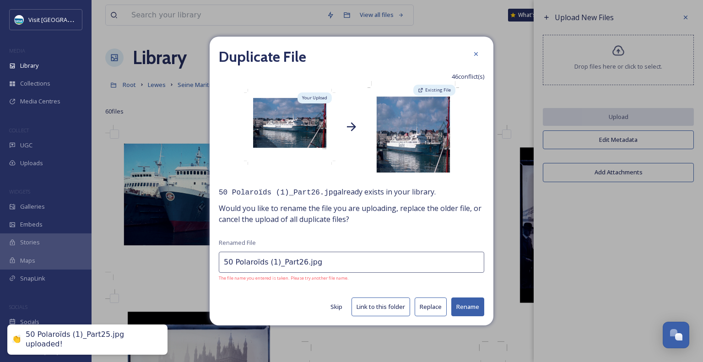
click at [435, 305] on button "Replace" at bounding box center [431, 306] width 32 height 19
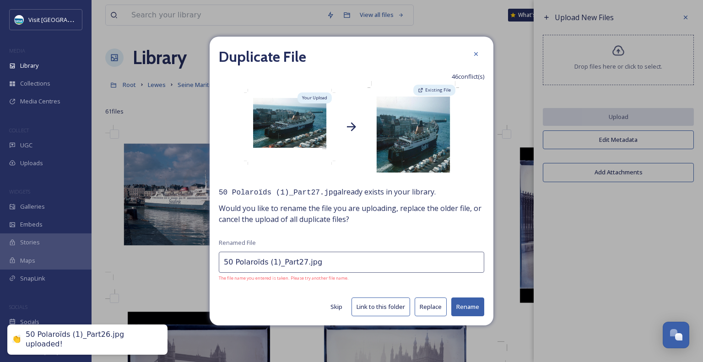
click at [435, 305] on button "Replace" at bounding box center [431, 306] width 32 height 19
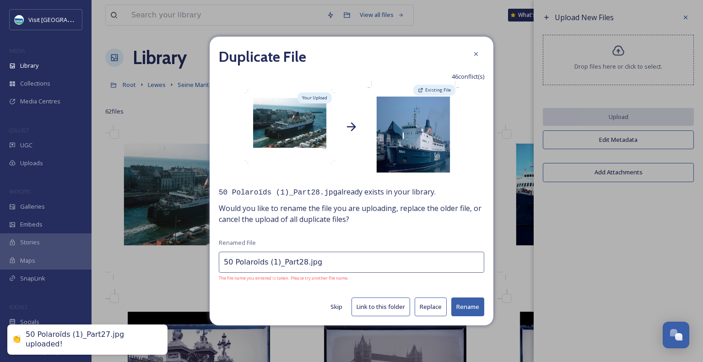
click at [435, 305] on button "Replace" at bounding box center [431, 306] width 32 height 19
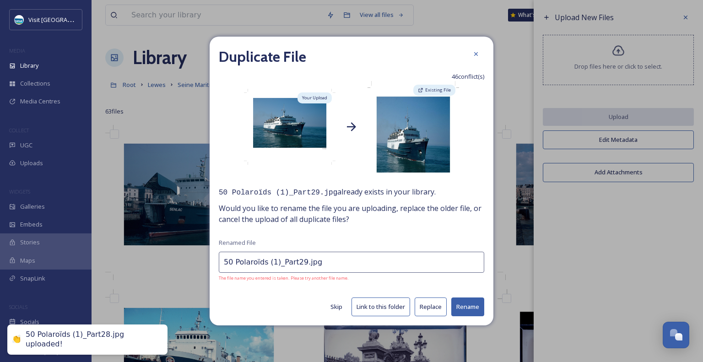
click at [435, 305] on button "Replace" at bounding box center [431, 306] width 32 height 19
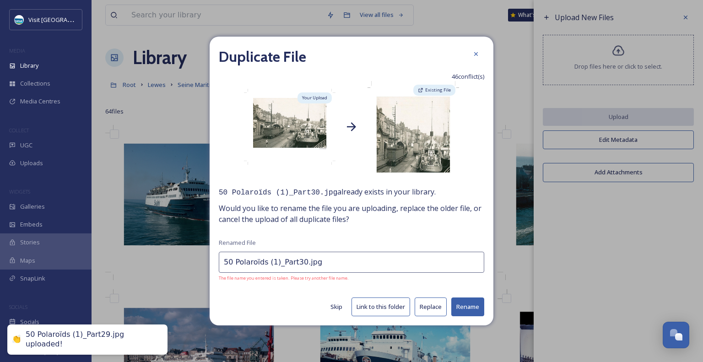
click at [435, 305] on button "Replace" at bounding box center [431, 306] width 32 height 19
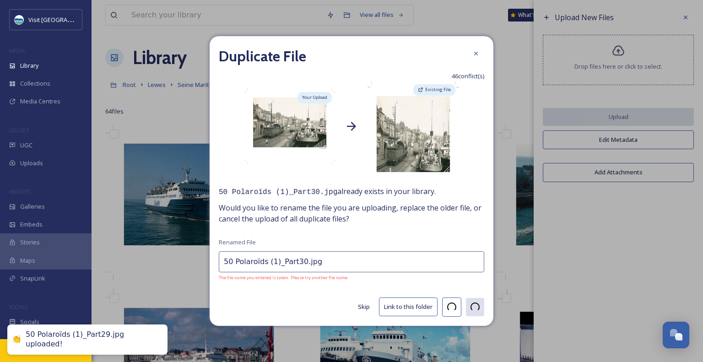
type input "50 Polaroïds (1)_Part31.jpg"
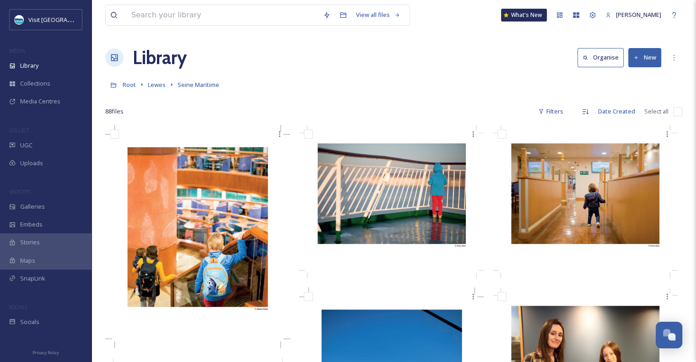
click at [678, 112] on input "checkbox" at bounding box center [677, 111] width 9 height 9
checkbox input "true"
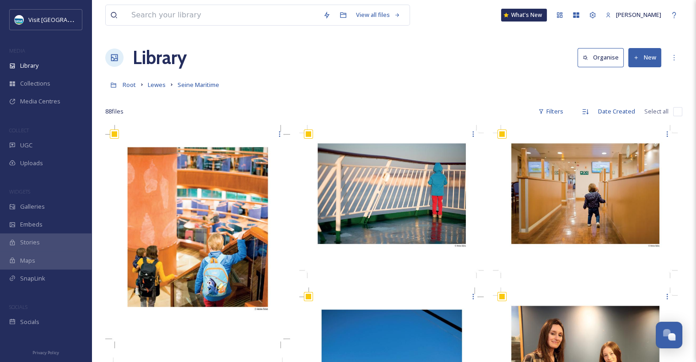
checkbox input "true"
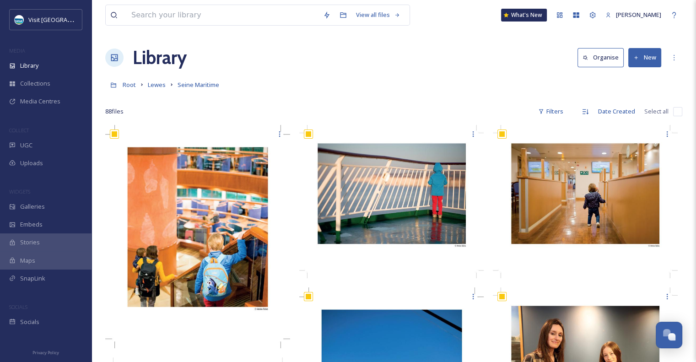
checkbox input "true"
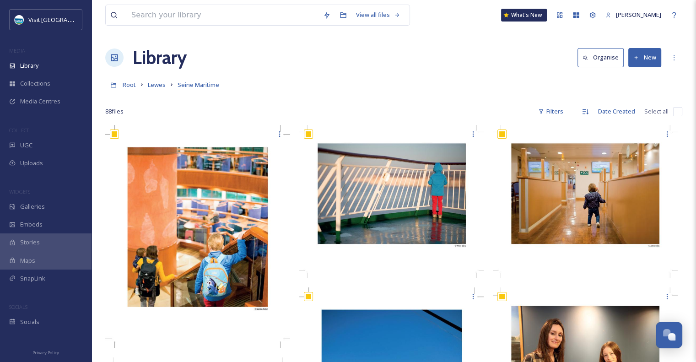
checkbox input "true"
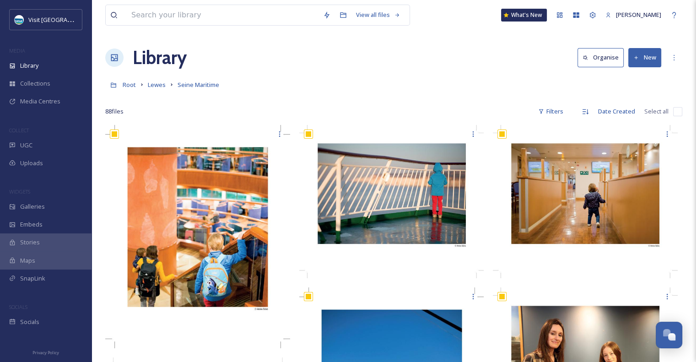
checkbox input "true"
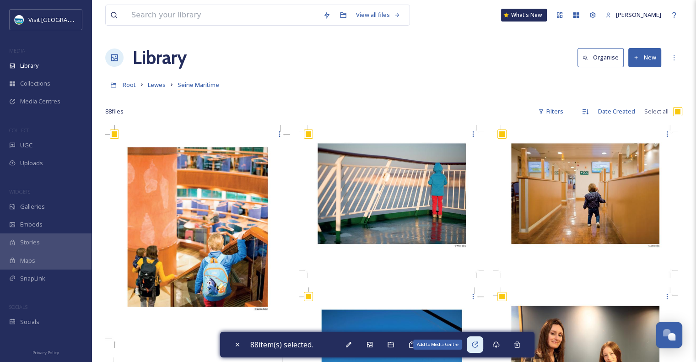
click at [479, 345] on icon at bounding box center [474, 344] width 7 height 7
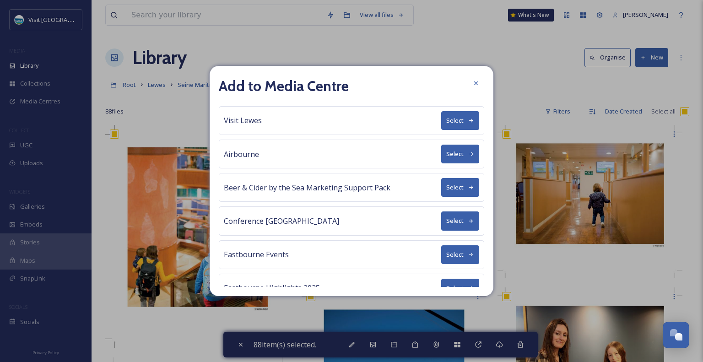
click at [457, 122] on button "Select" at bounding box center [460, 120] width 38 height 19
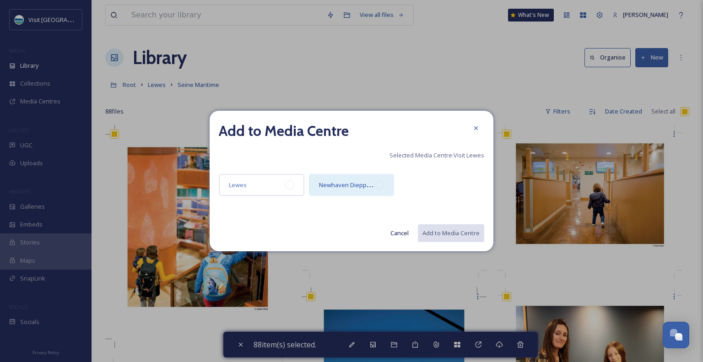
click at [380, 181] on div at bounding box center [379, 184] width 9 height 9
click at [442, 238] on button "Add to Media Centre" at bounding box center [450, 233] width 67 height 19
checkbox input "false"
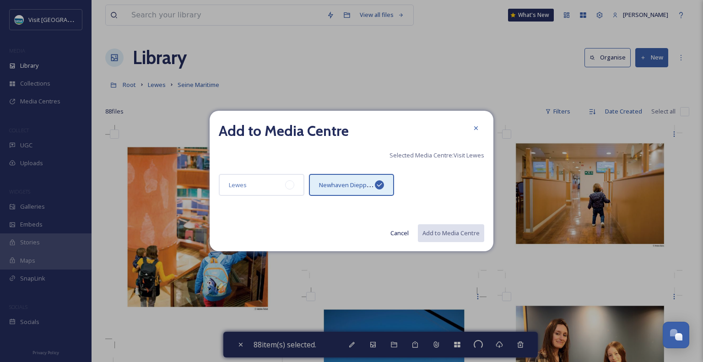
checkbox input "false"
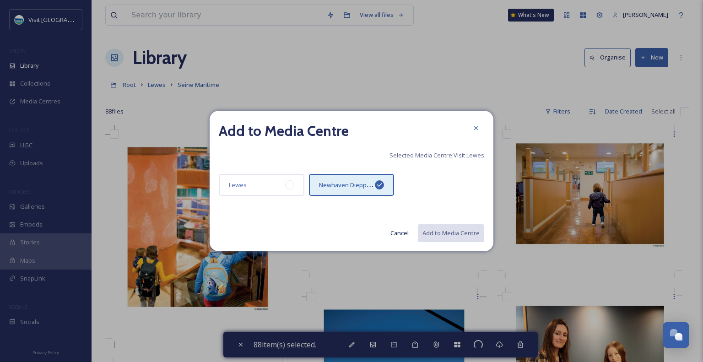
checkbox input "false"
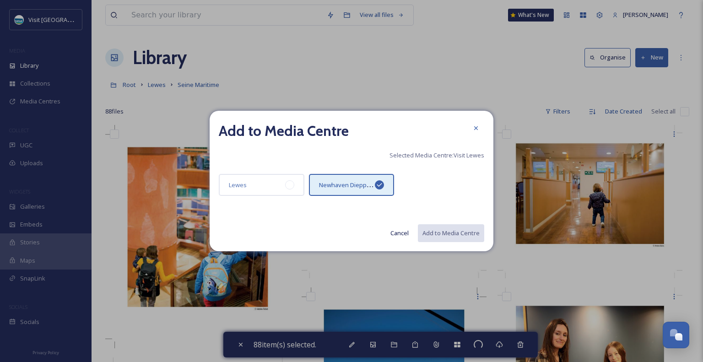
checkbox input "false"
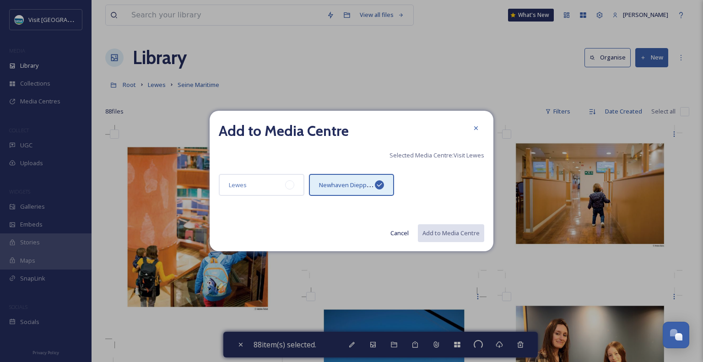
checkbox input "false"
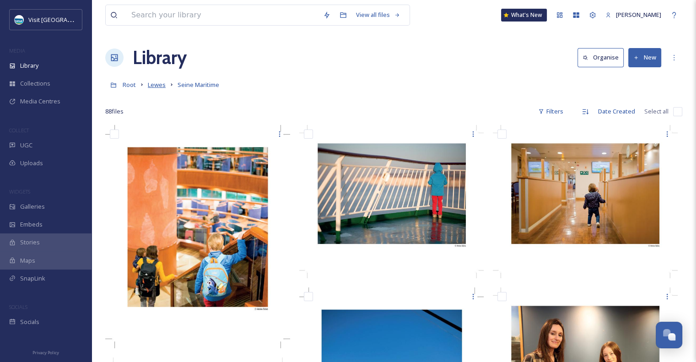
click at [157, 84] on span "Lewes" at bounding box center [157, 85] width 18 height 8
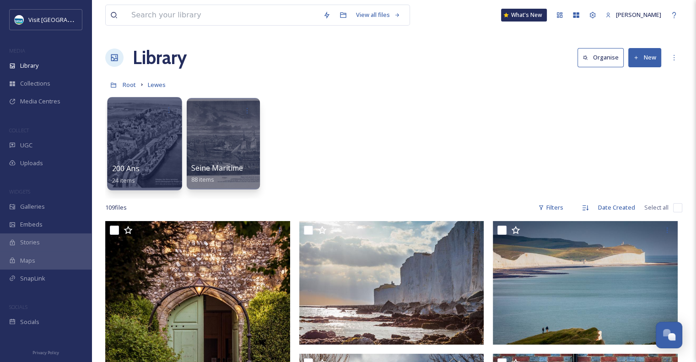
click at [152, 159] on div at bounding box center [144, 143] width 75 height 93
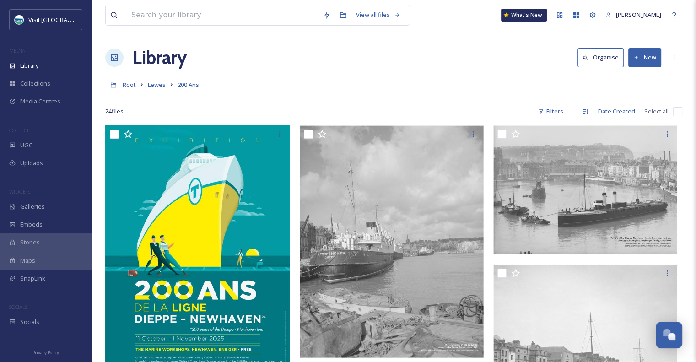
click at [677, 109] on input "checkbox" at bounding box center [677, 111] width 9 height 9
checkbox input "true"
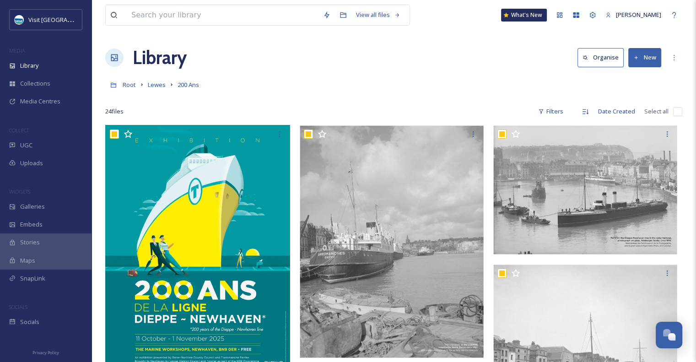
checkbox input "true"
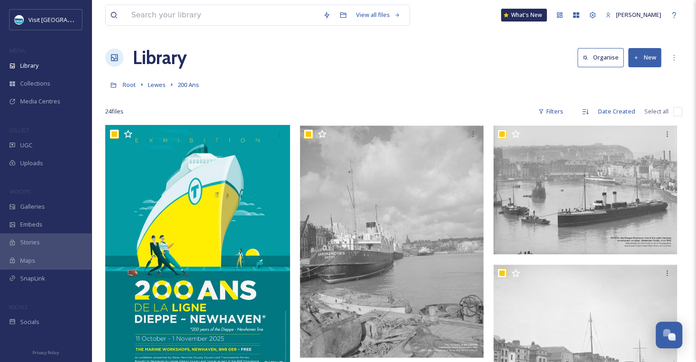
checkbox input "true"
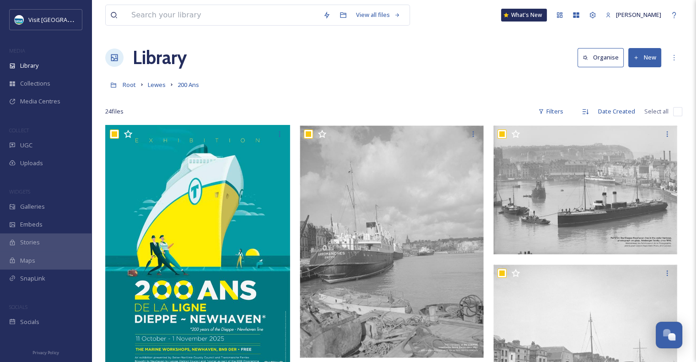
checkbox input "true"
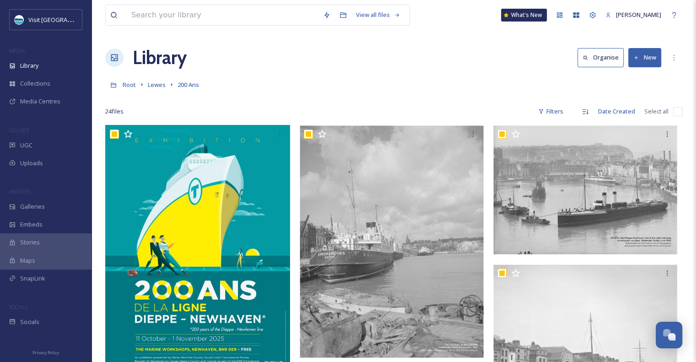
checkbox input "true"
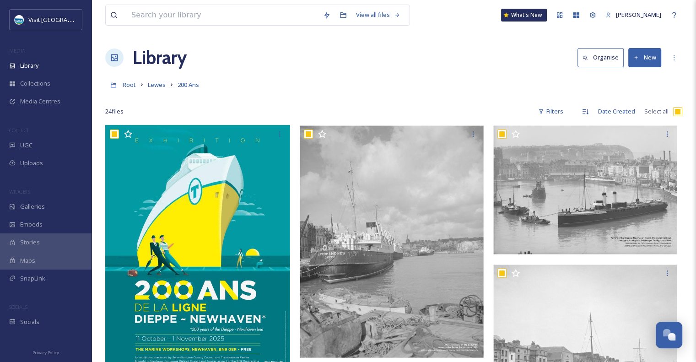
checkbox input "true"
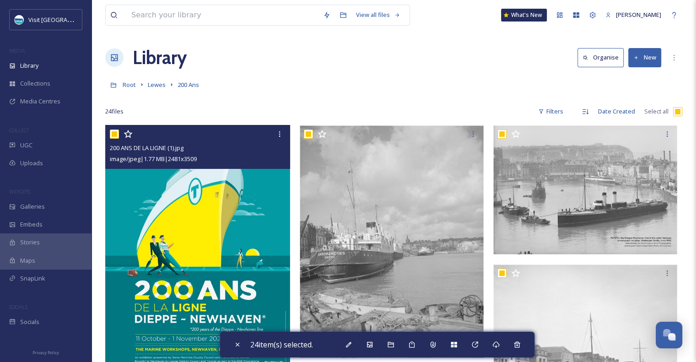
click at [117, 134] on input "checkbox" at bounding box center [114, 134] width 9 height 9
checkbox input "false"
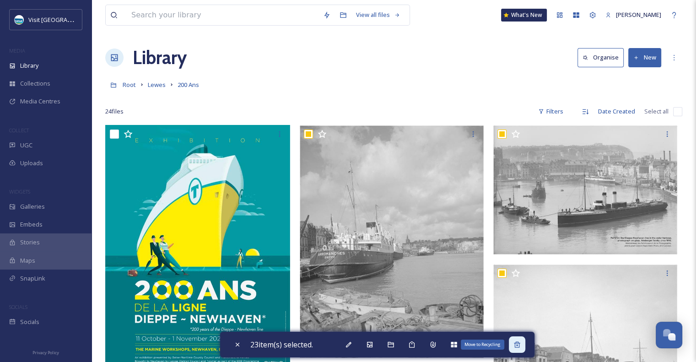
click at [518, 348] on icon at bounding box center [516, 344] width 7 height 7
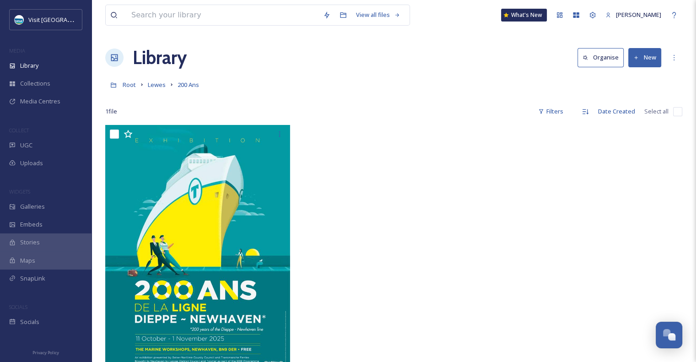
click at [643, 59] on button "New" at bounding box center [644, 57] width 33 height 19
click at [636, 75] on span "File Upload" at bounding box center [641, 79] width 30 height 9
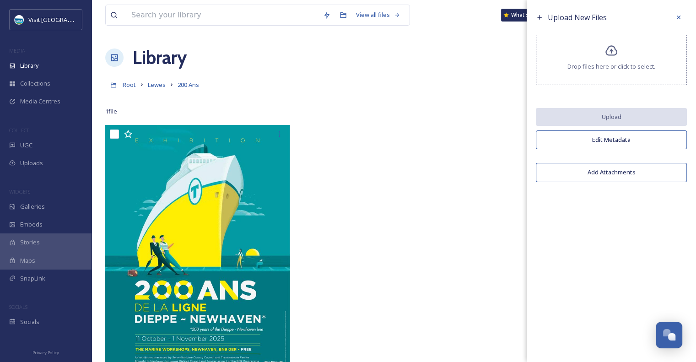
click at [627, 58] on div "Drop files here or click to select." at bounding box center [611, 60] width 151 height 50
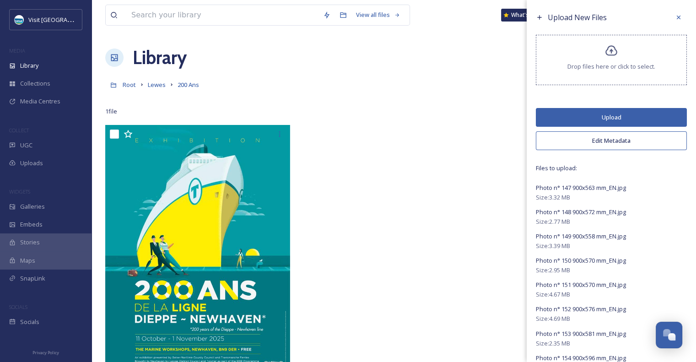
click at [610, 116] on button "Upload" at bounding box center [611, 117] width 151 height 19
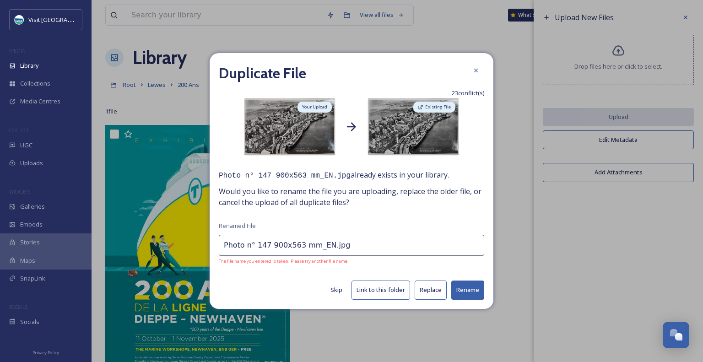
click at [434, 287] on button "Replace" at bounding box center [431, 290] width 32 height 19
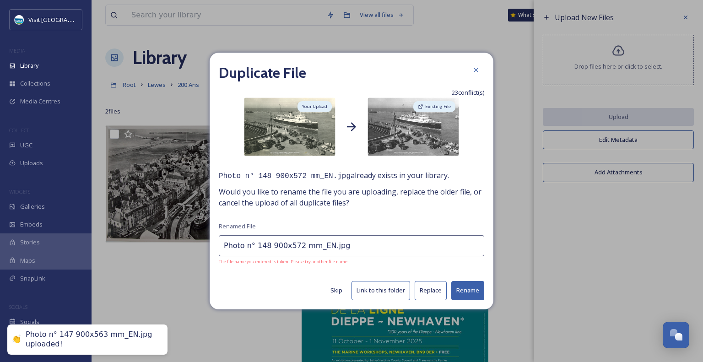
click at [434, 287] on button "Replace" at bounding box center [431, 290] width 32 height 19
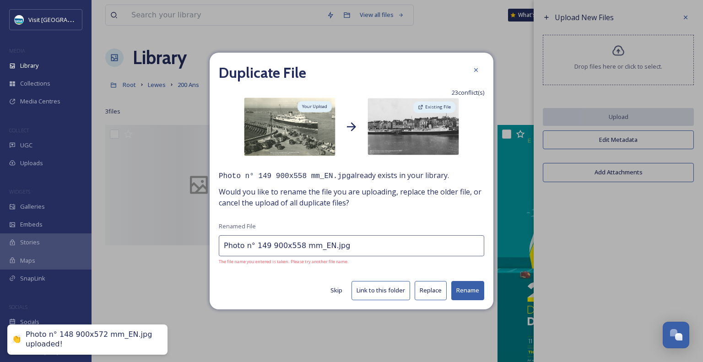
click at [434, 287] on button "Replace" at bounding box center [431, 290] width 32 height 19
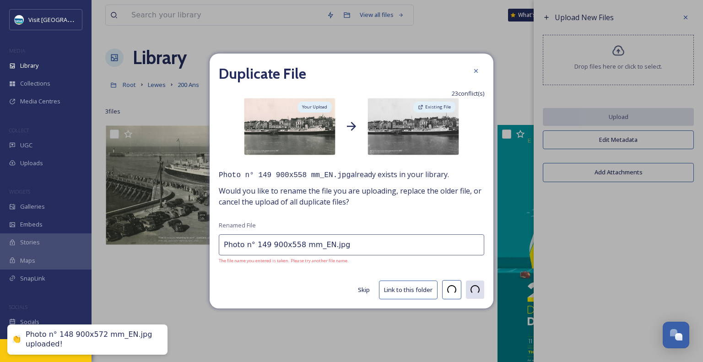
type input "Photo n° 150 900x570 mm_EN.jpg"
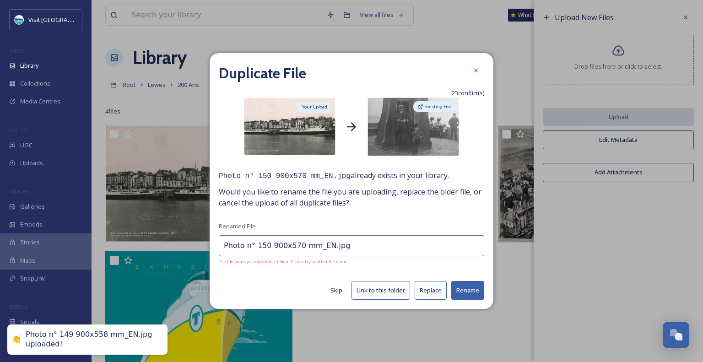
click at [434, 287] on button "Replace" at bounding box center [431, 290] width 32 height 19
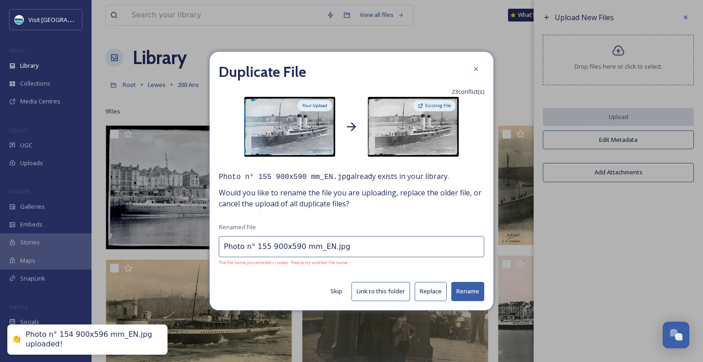
click at [434, 287] on button "Replace" at bounding box center [431, 291] width 32 height 19
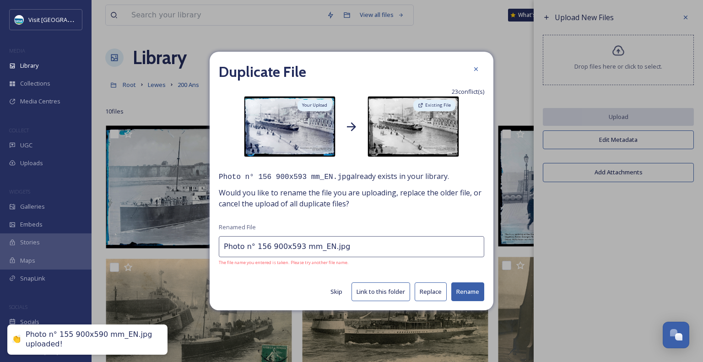
click at [434, 287] on button "Replace" at bounding box center [431, 291] width 32 height 19
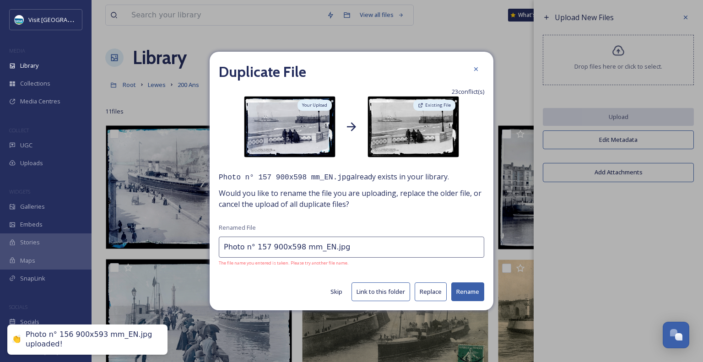
click at [434, 287] on button "Replace" at bounding box center [431, 291] width 32 height 19
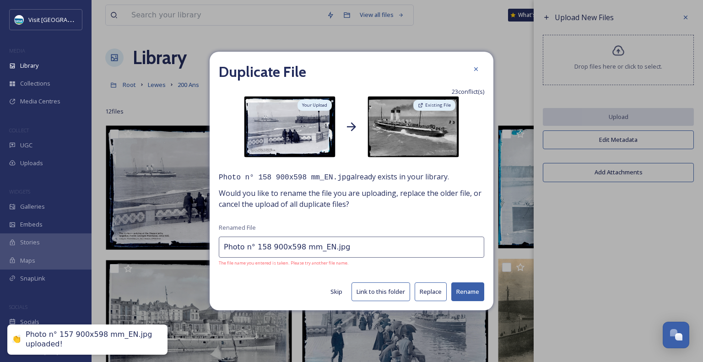
click at [434, 287] on button "Replace" at bounding box center [431, 291] width 32 height 19
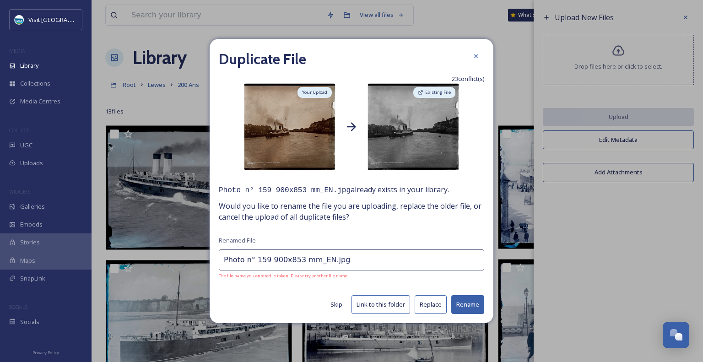
click at [430, 305] on button "Replace" at bounding box center [431, 304] width 32 height 19
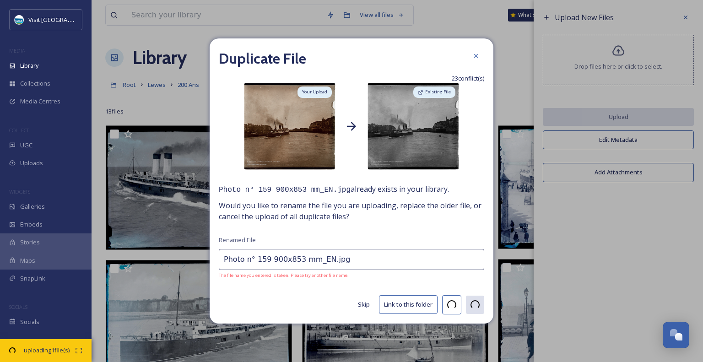
type input "Photo n° 160 900x828 mm_EN.jpg"
